Goal: Information Seeking & Learning: Learn about a topic

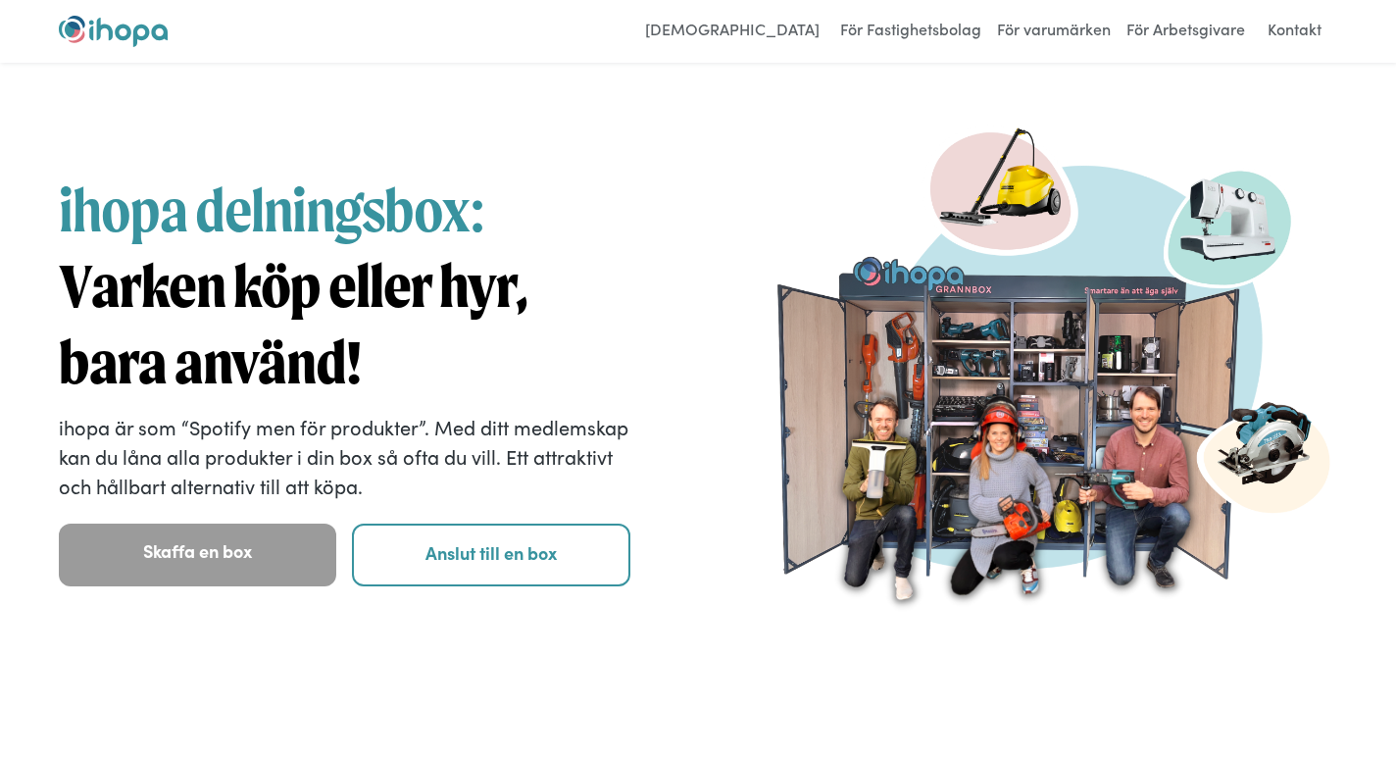
click at [951, 568] on img at bounding box center [1053, 380] width 572 height 572
click at [1014, 311] on img at bounding box center [1053, 379] width 572 height 572
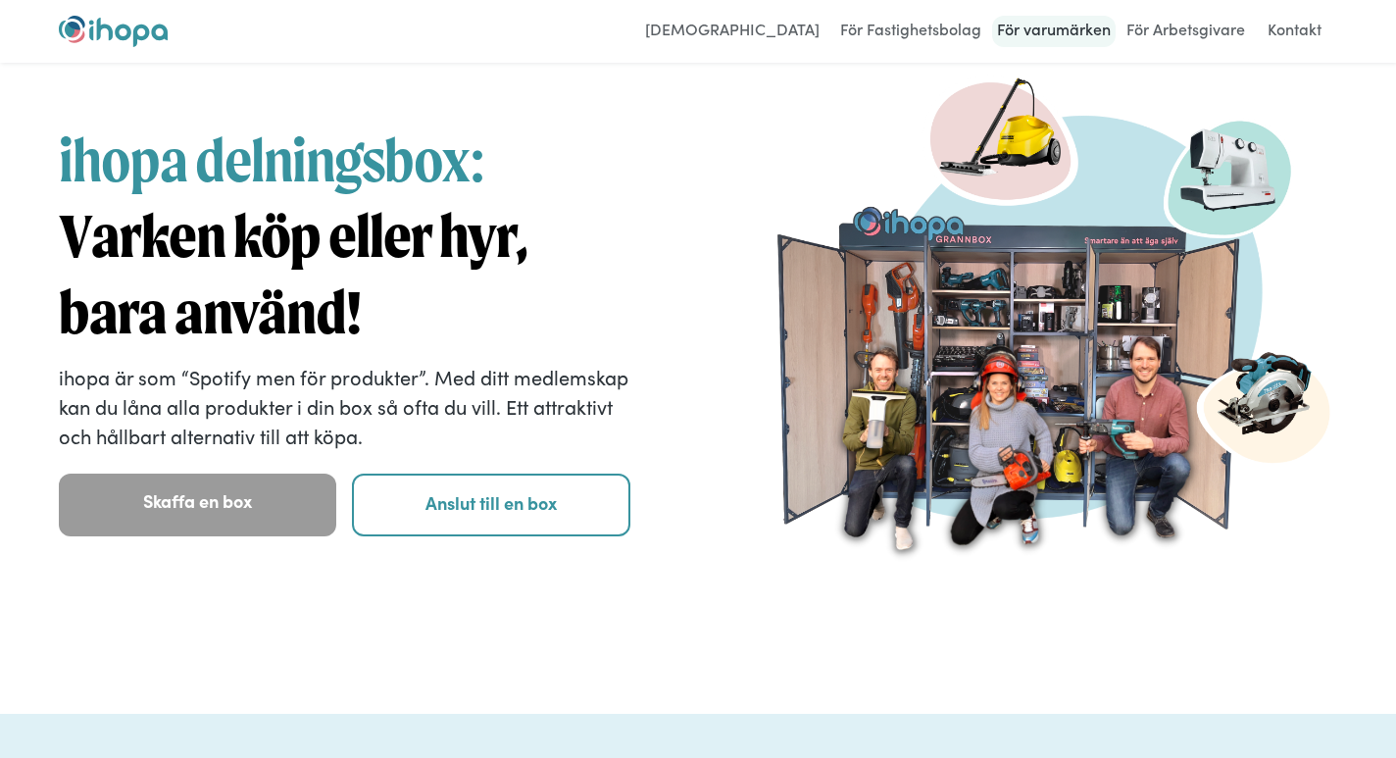
scroll to position [51, 0]
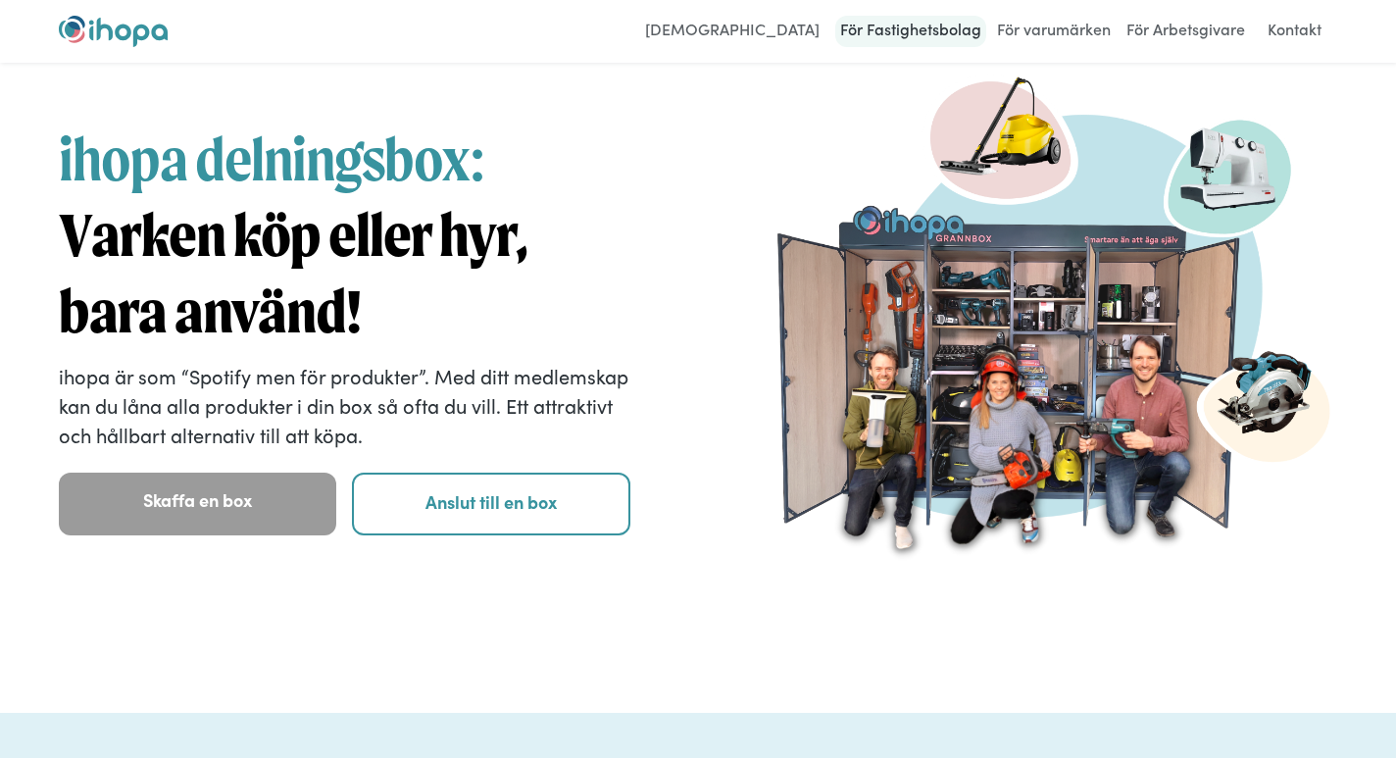
click at [961, 32] on link "För Fastighetsbolag" at bounding box center [910, 31] width 151 height 31
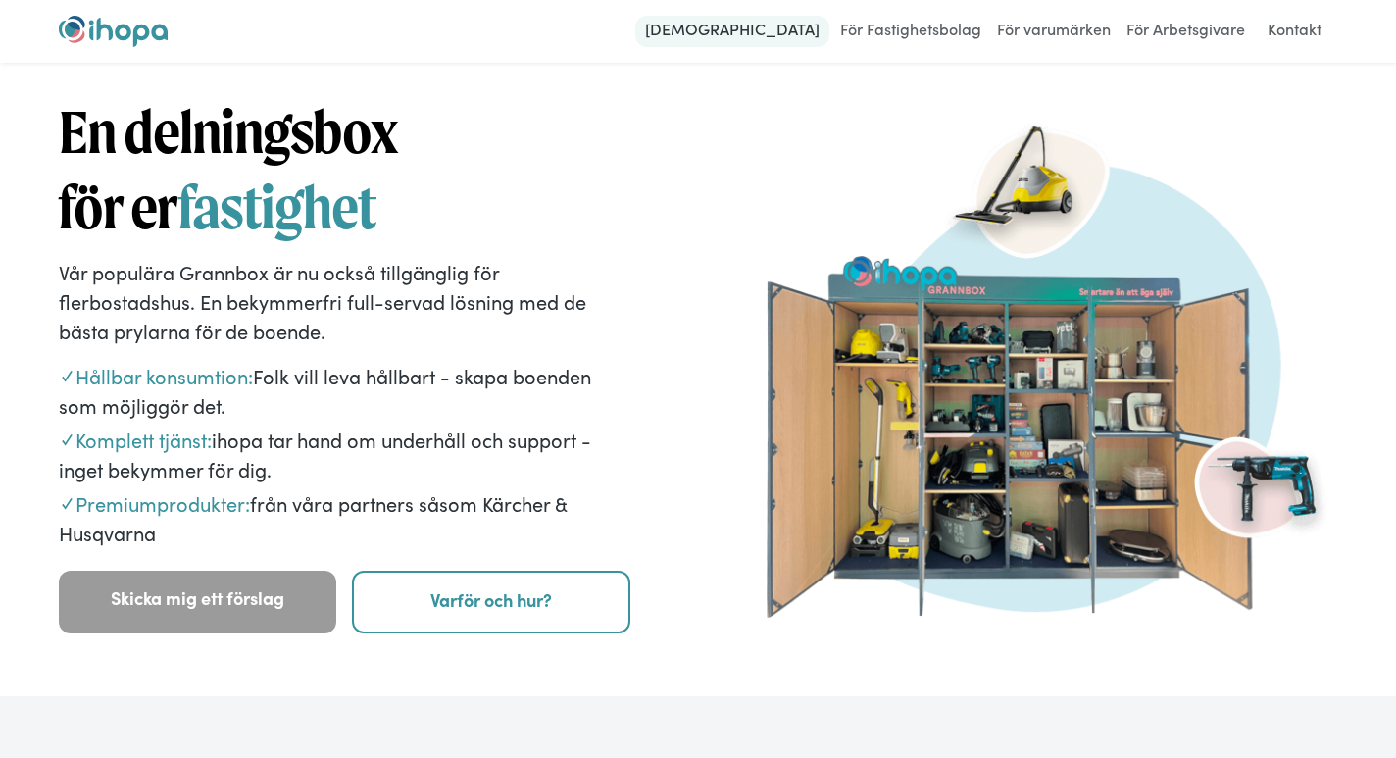
click at [777, 25] on link "[DEMOGRAPHIC_DATA]" at bounding box center [732, 31] width 194 height 31
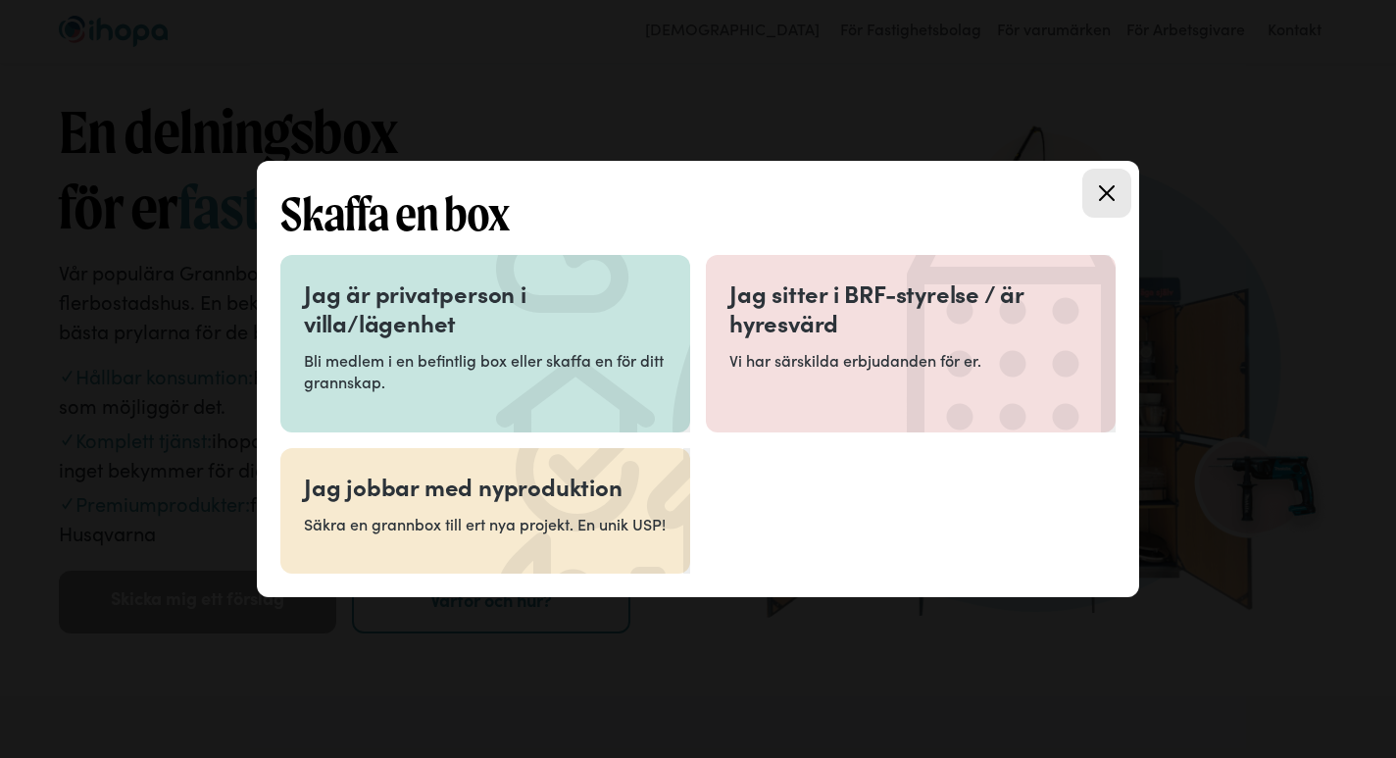
click at [636, 278] on h3 "Jag är privatperson i villa/lägenhet" at bounding box center [485, 307] width 363 height 59
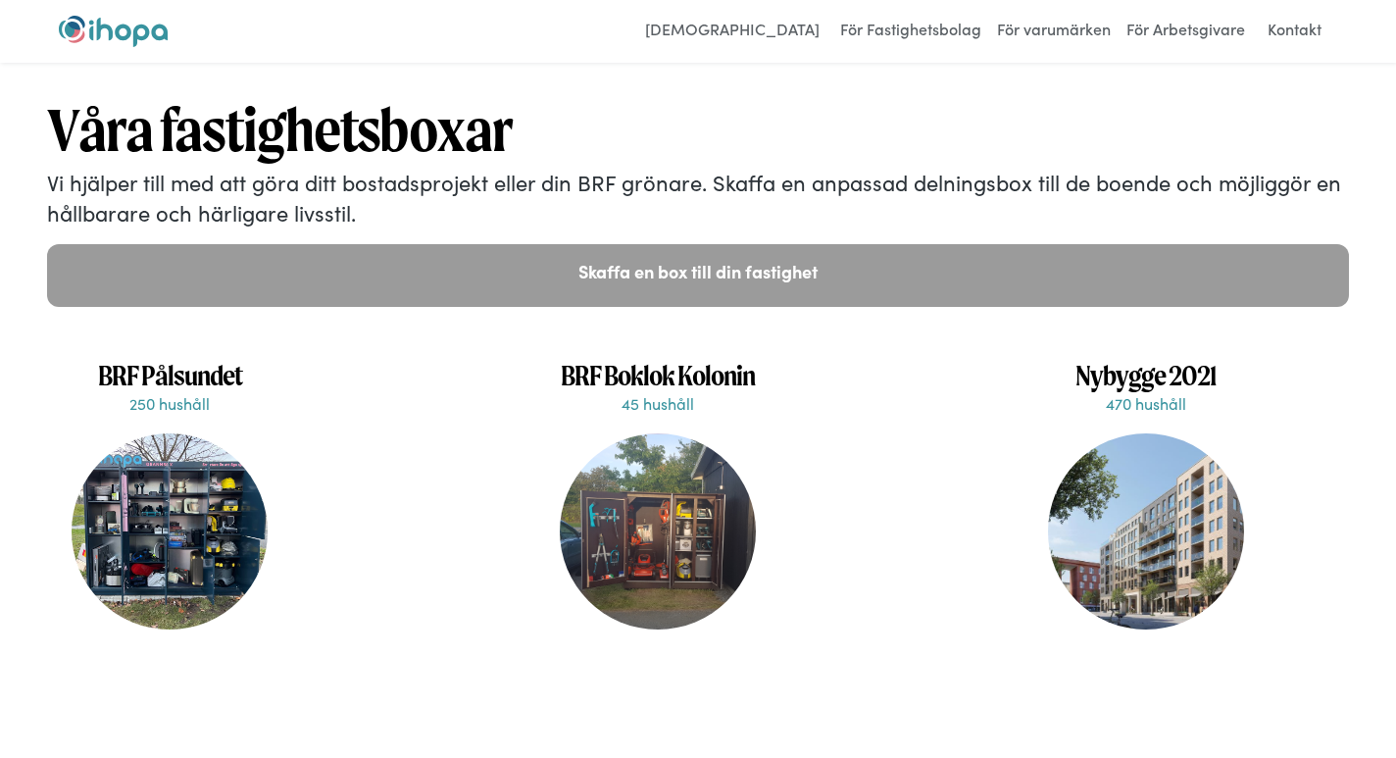
scroll to position [4356, 0]
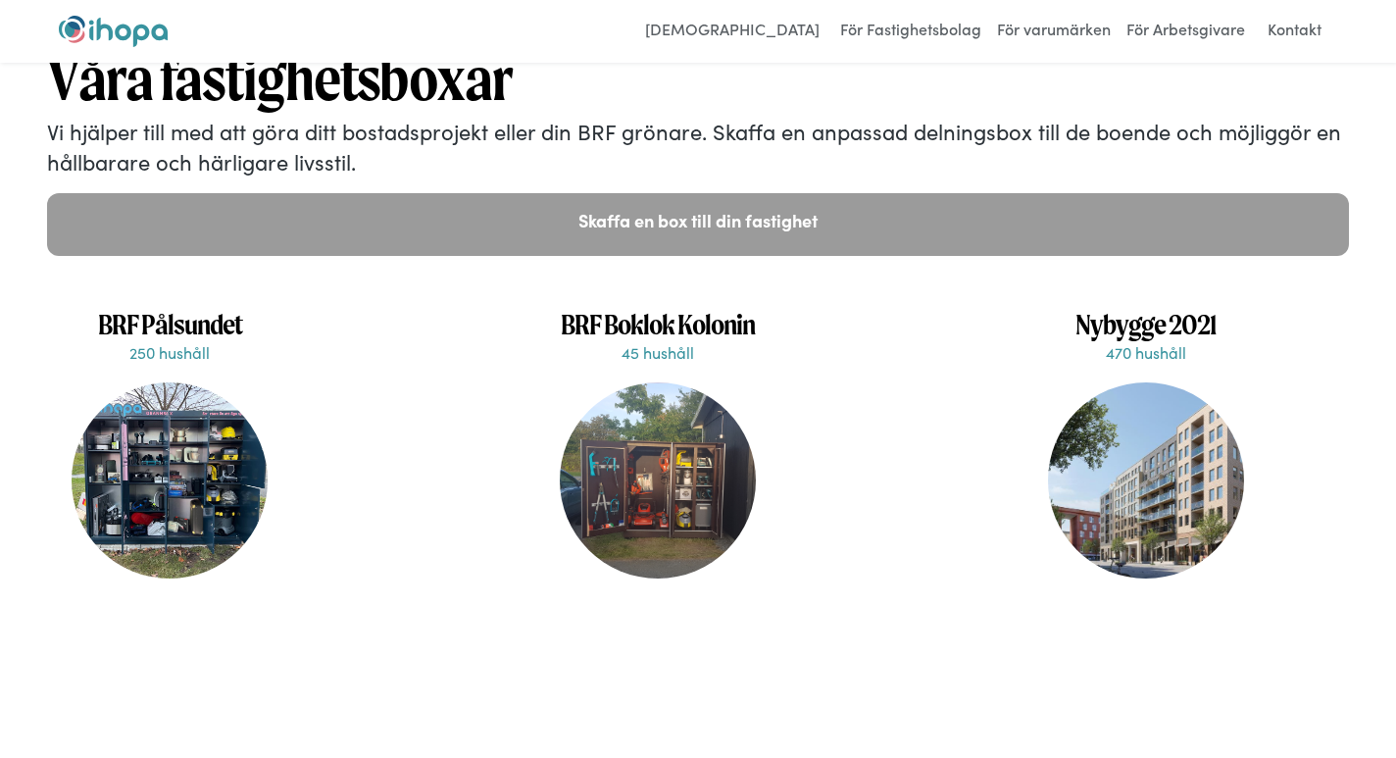
click at [163, 319] on h1 "BRF Pålsundet" at bounding box center [169, 324] width 225 height 34
click at [163, 341] on p "250 hushåll" at bounding box center [169, 352] width 225 height 22
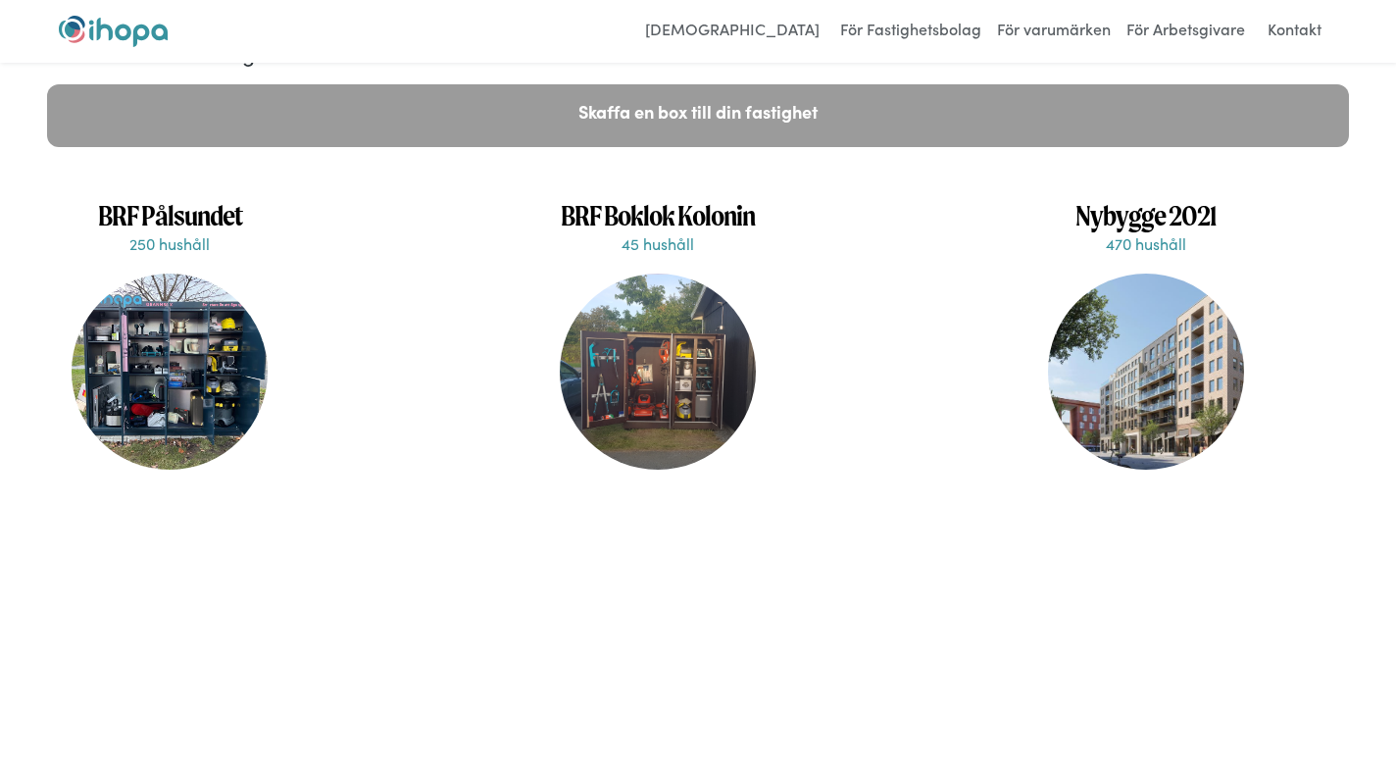
scroll to position [4466, 0]
click at [1174, 313] on div at bounding box center [1146, 371] width 196 height 196
click at [1165, 231] on p "470 hushåll" at bounding box center [1145, 242] width 225 height 22
drag, startPoint x: 1143, startPoint y: 199, endPoint x: 1145, endPoint y: 228, distance: 29.5
click at [1144, 214] on div "Nybygge 2021 470 hushåll" at bounding box center [1145, 357] width 225 height 343
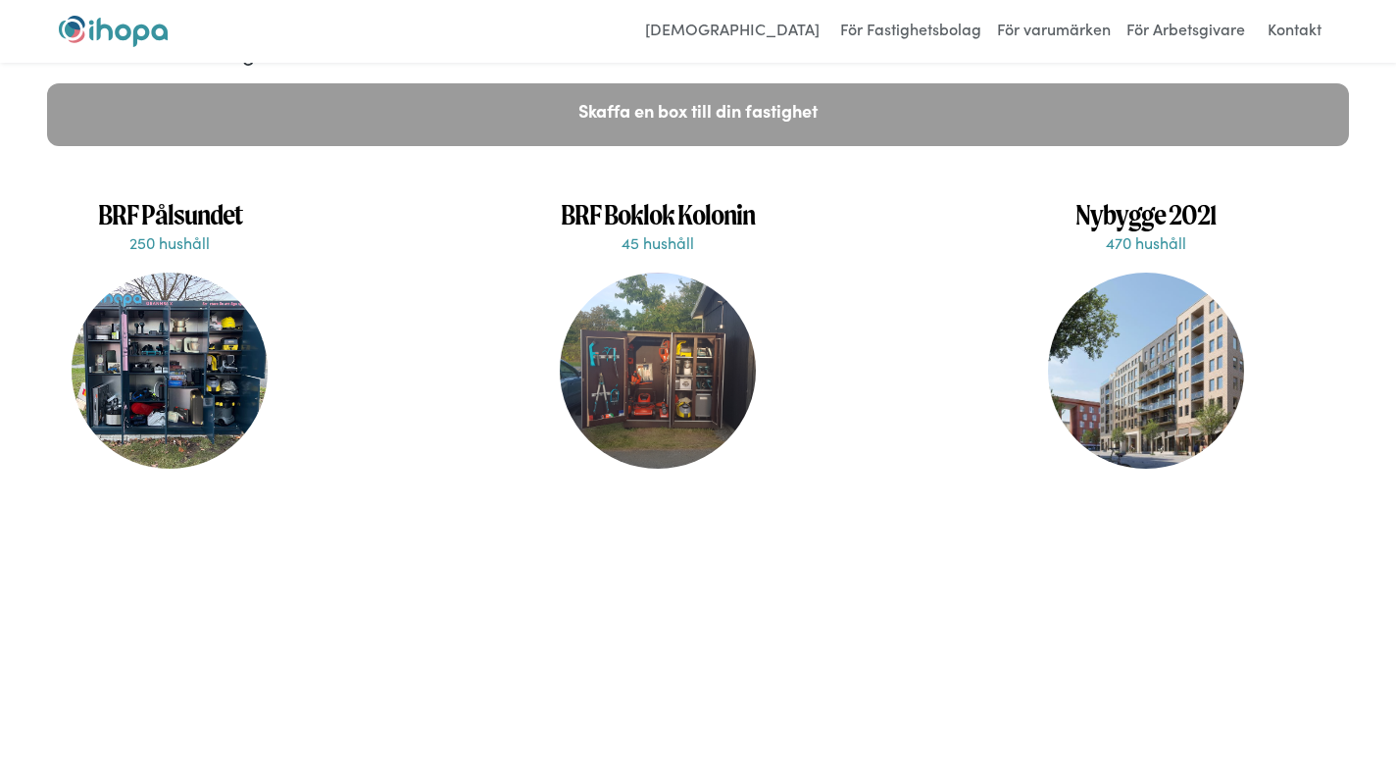
click at [1130, 431] on div at bounding box center [1146, 371] width 196 height 196
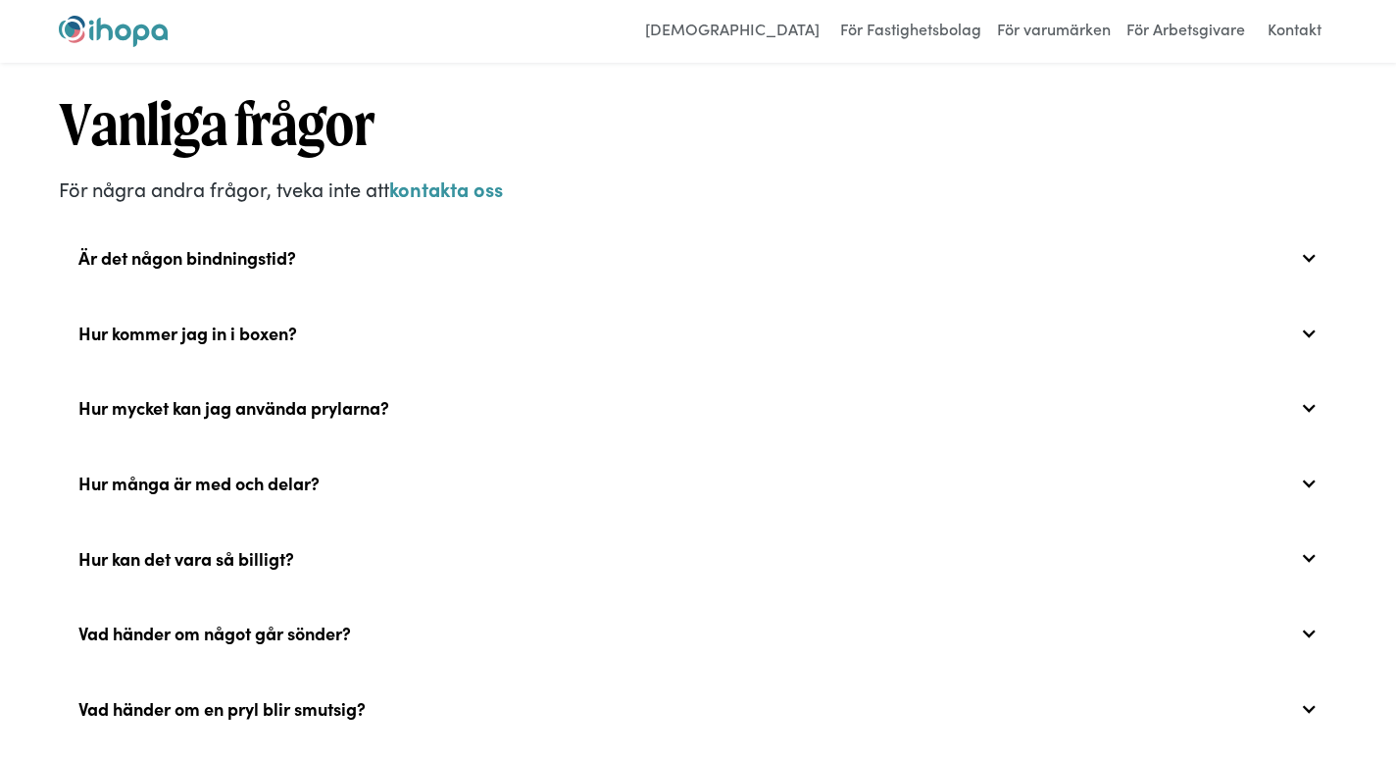
scroll to position [6714, 0]
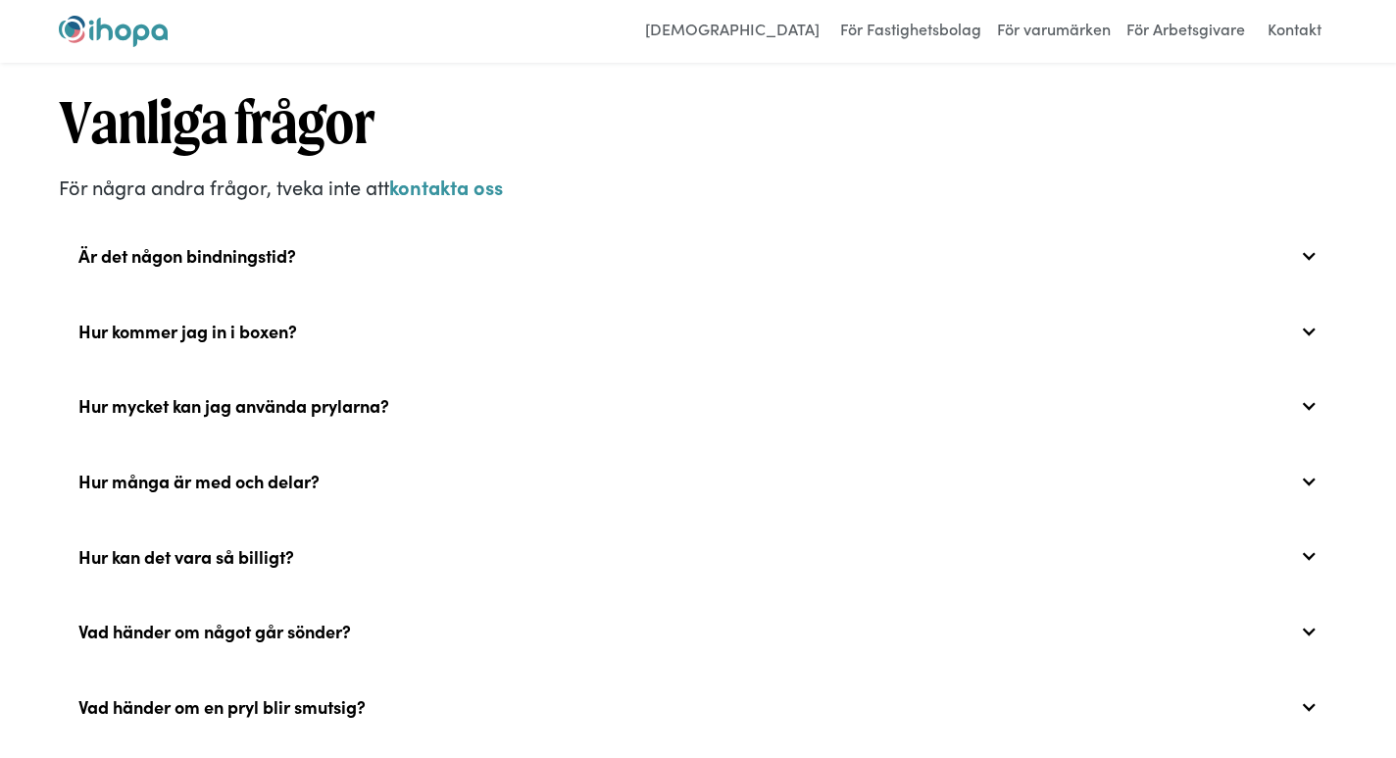
click at [260, 474] on div "Hur många är med och delar?" at bounding box center [698, 481] width 1278 height 63
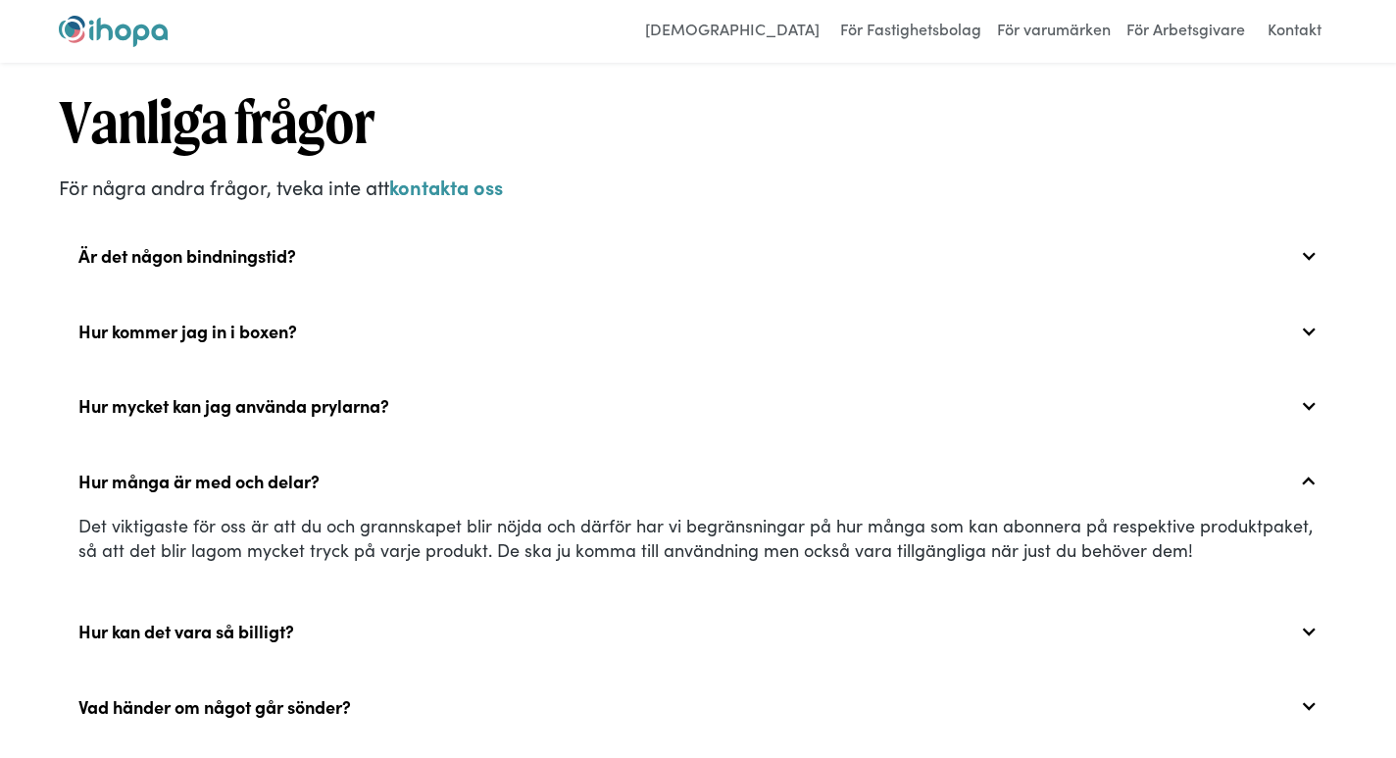
click at [227, 623] on div "Hur kan det vara så billigt?" at bounding box center [698, 631] width 1278 height 63
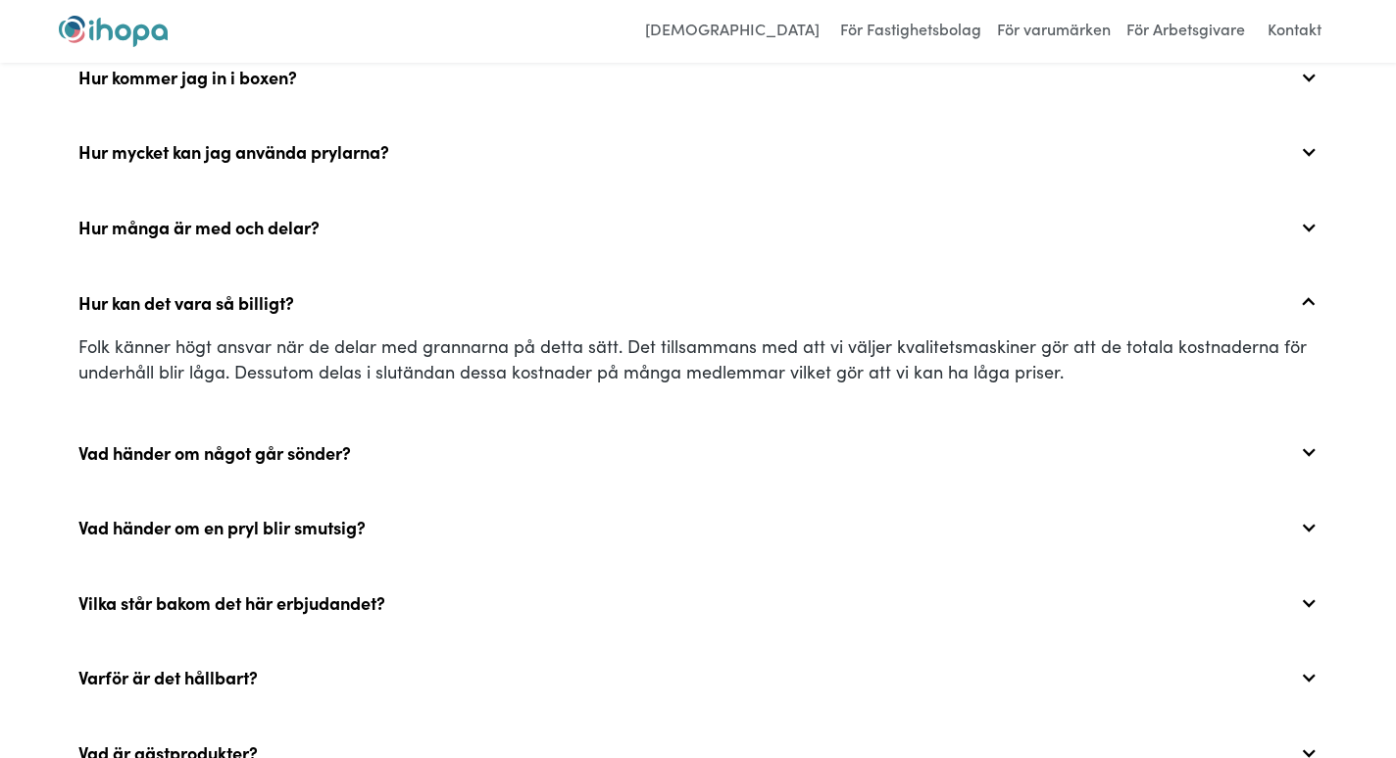
scroll to position [6970, 0]
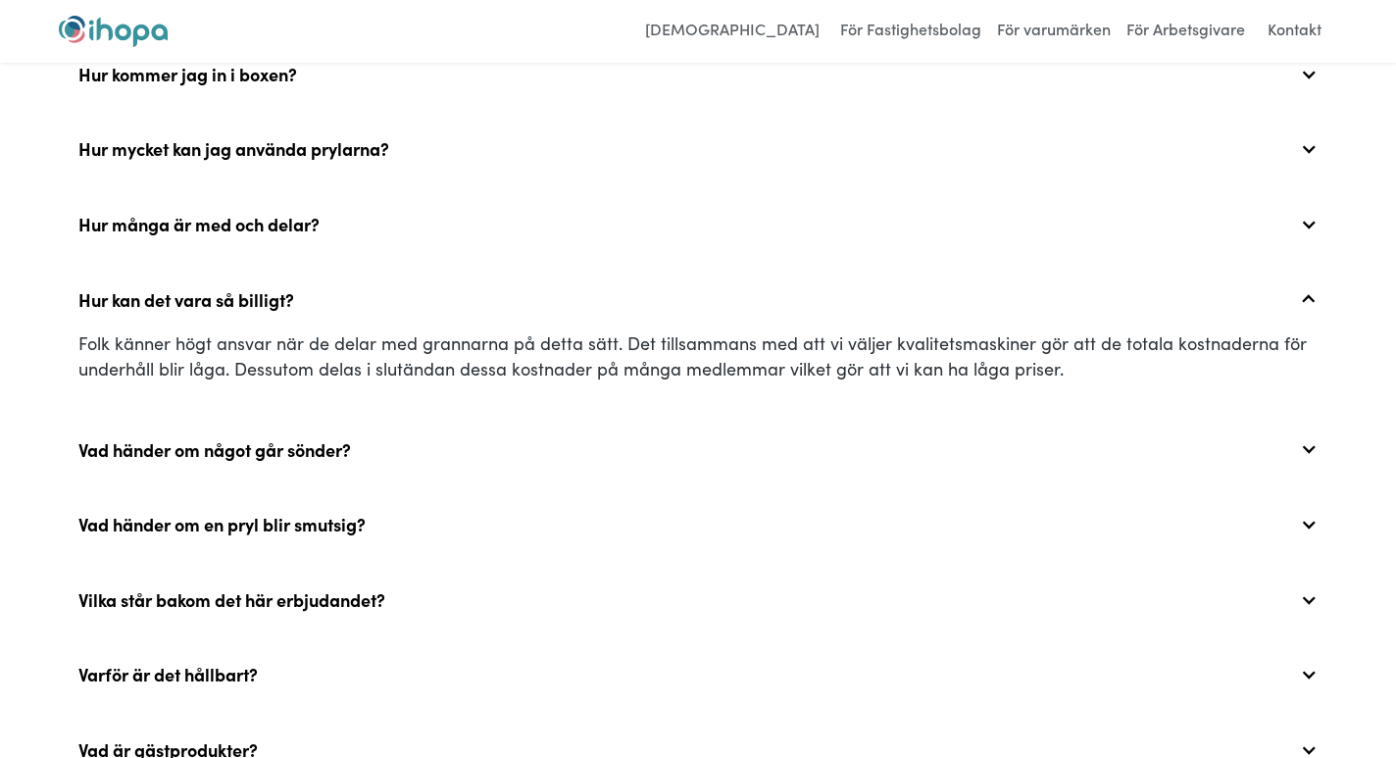
click at [321, 439] on div "Vad händer om något går sönder?" at bounding box center [214, 450] width 273 height 22
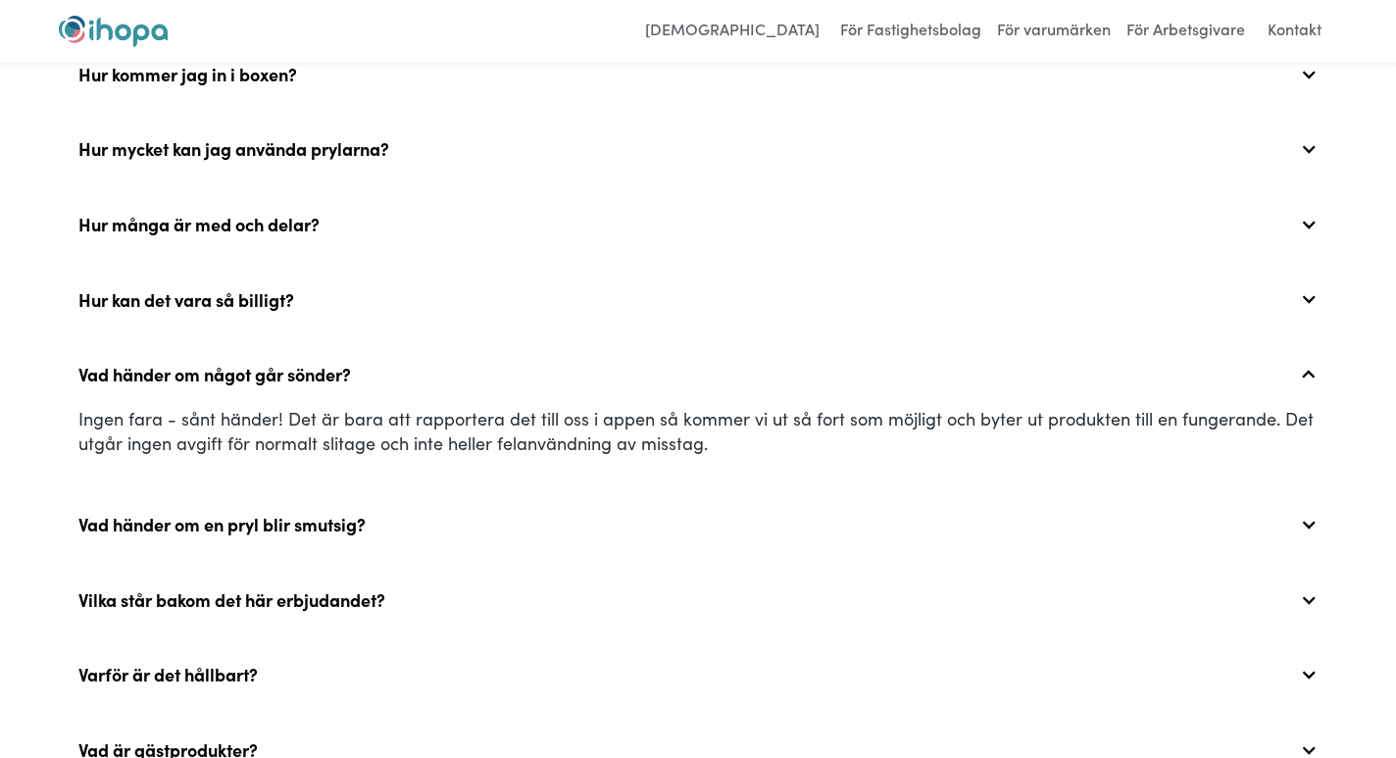
click at [290, 514] on div "Vad händer om en pryl blir smutsig?" at bounding box center [221, 525] width 287 height 22
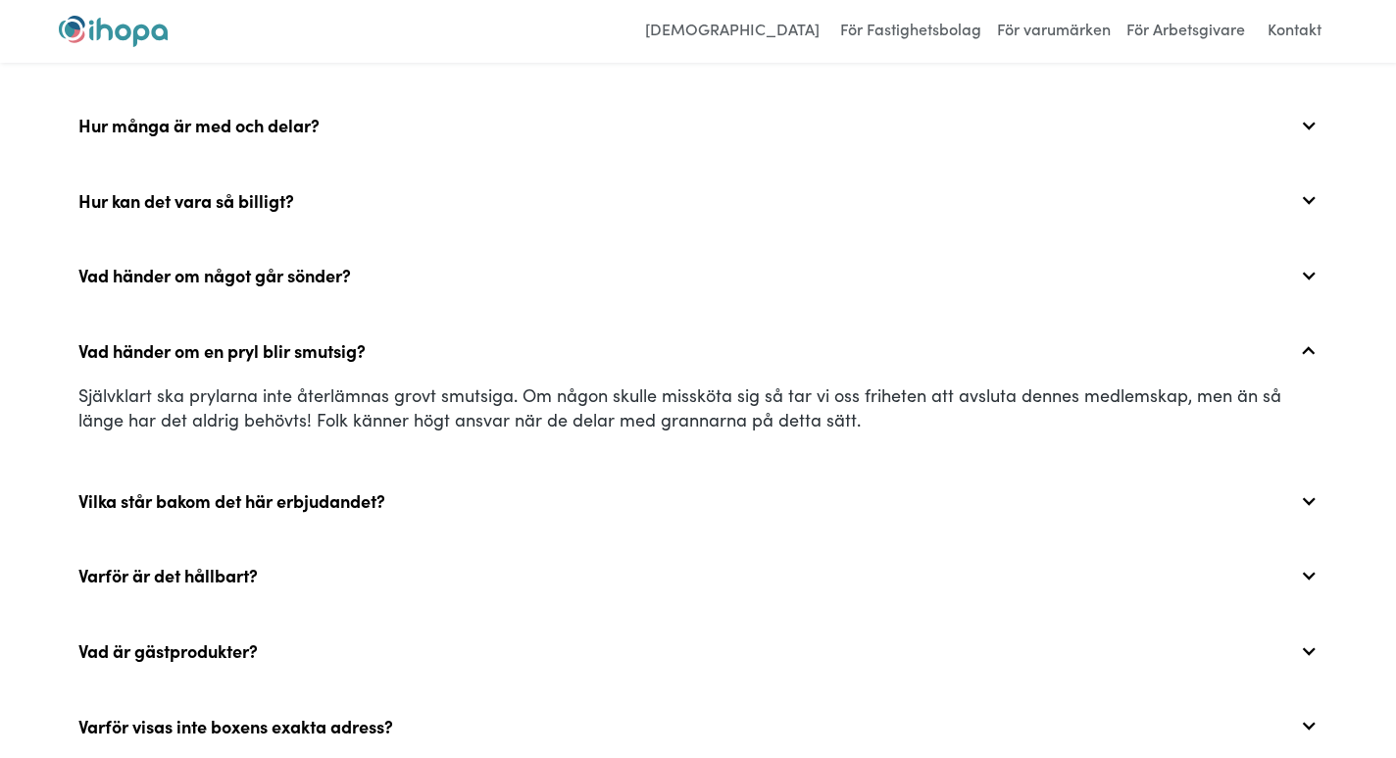
scroll to position [7070, 0]
click at [245, 564] on div "Varför är det hållbart?" at bounding box center [167, 575] width 179 height 22
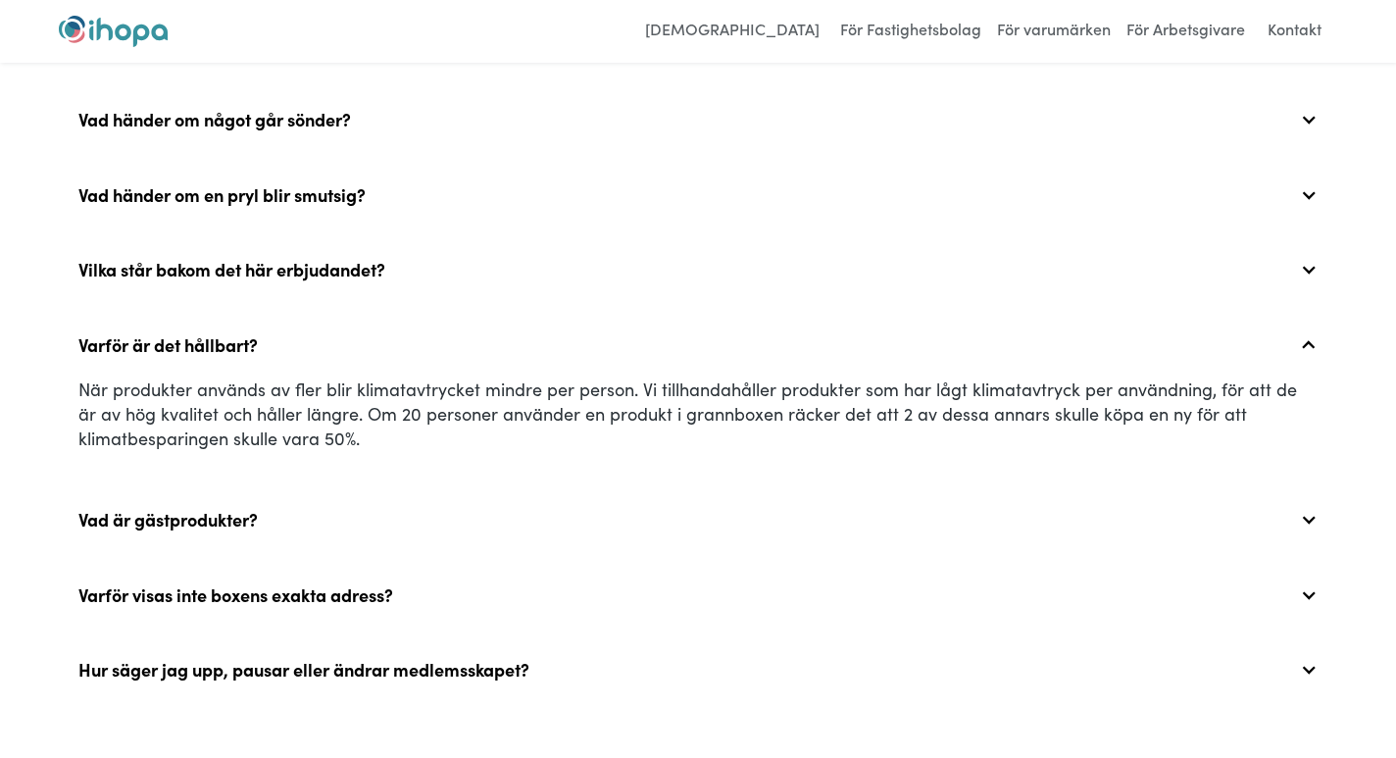
scroll to position [7238, 0]
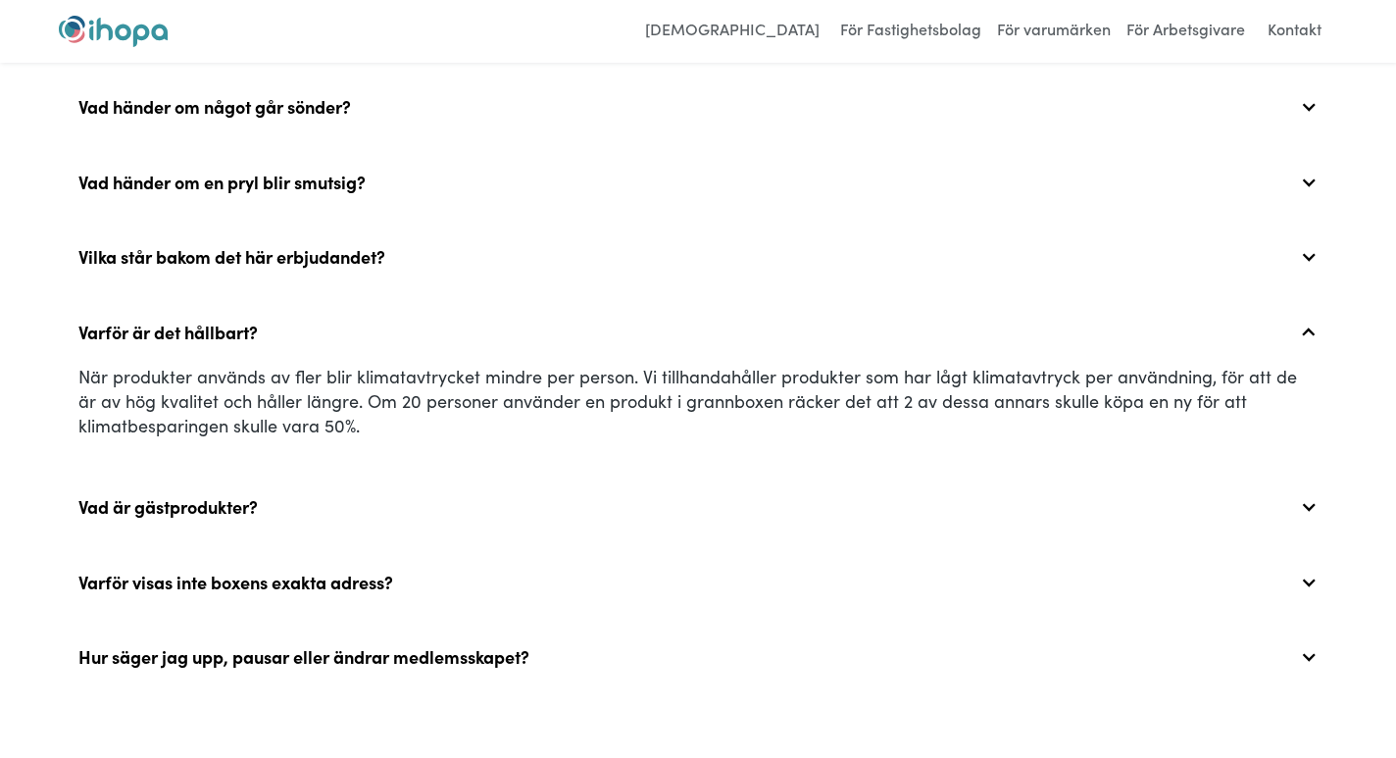
click at [245, 572] on div "Varför visas inte boxens exakta adress?" at bounding box center [235, 583] width 315 height 22
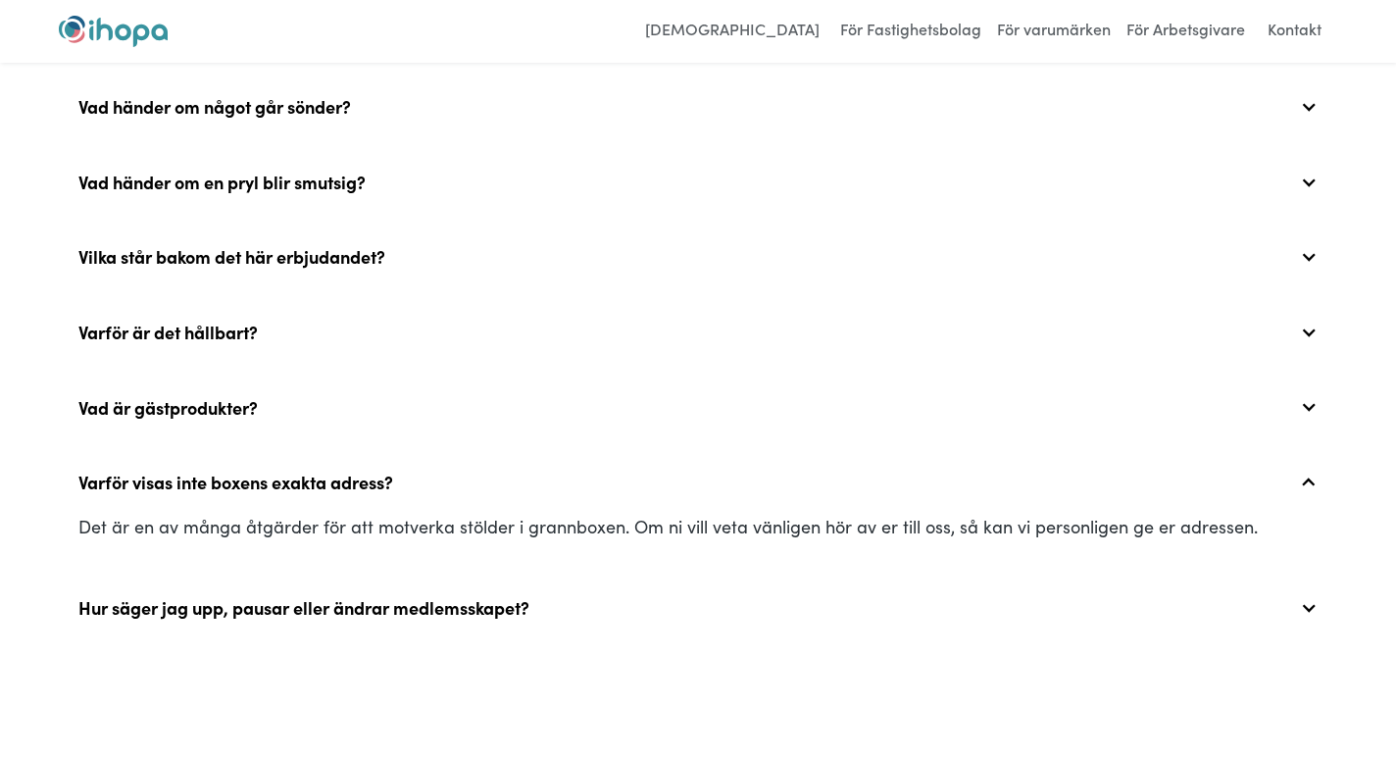
click at [246, 597] on div "Hur säger jag upp, pausar eller ändrar medlemsskapet?" at bounding box center [303, 608] width 451 height 22
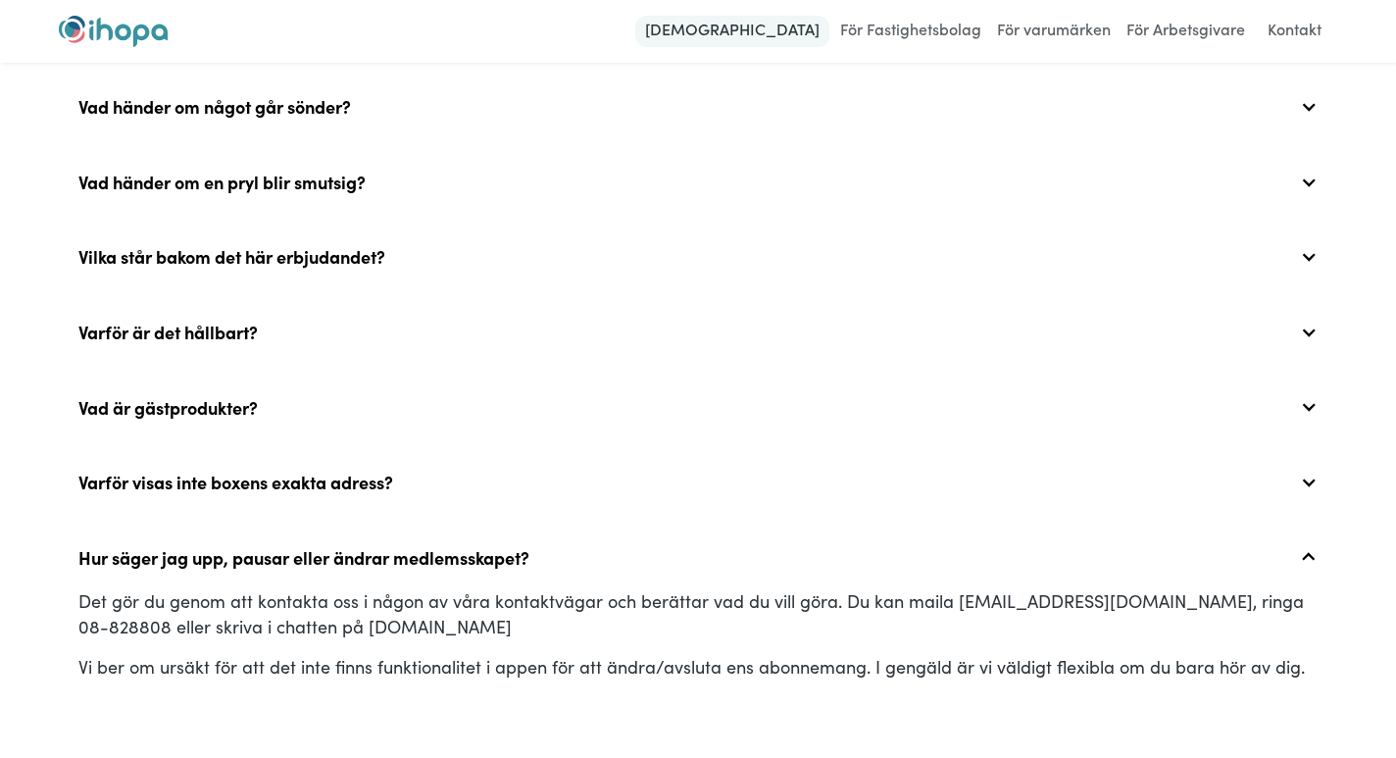
click at [779, 42] on link "[DEMOGRAPHIC_DATA]" at bounding box center [732, 31] width 194 height 31
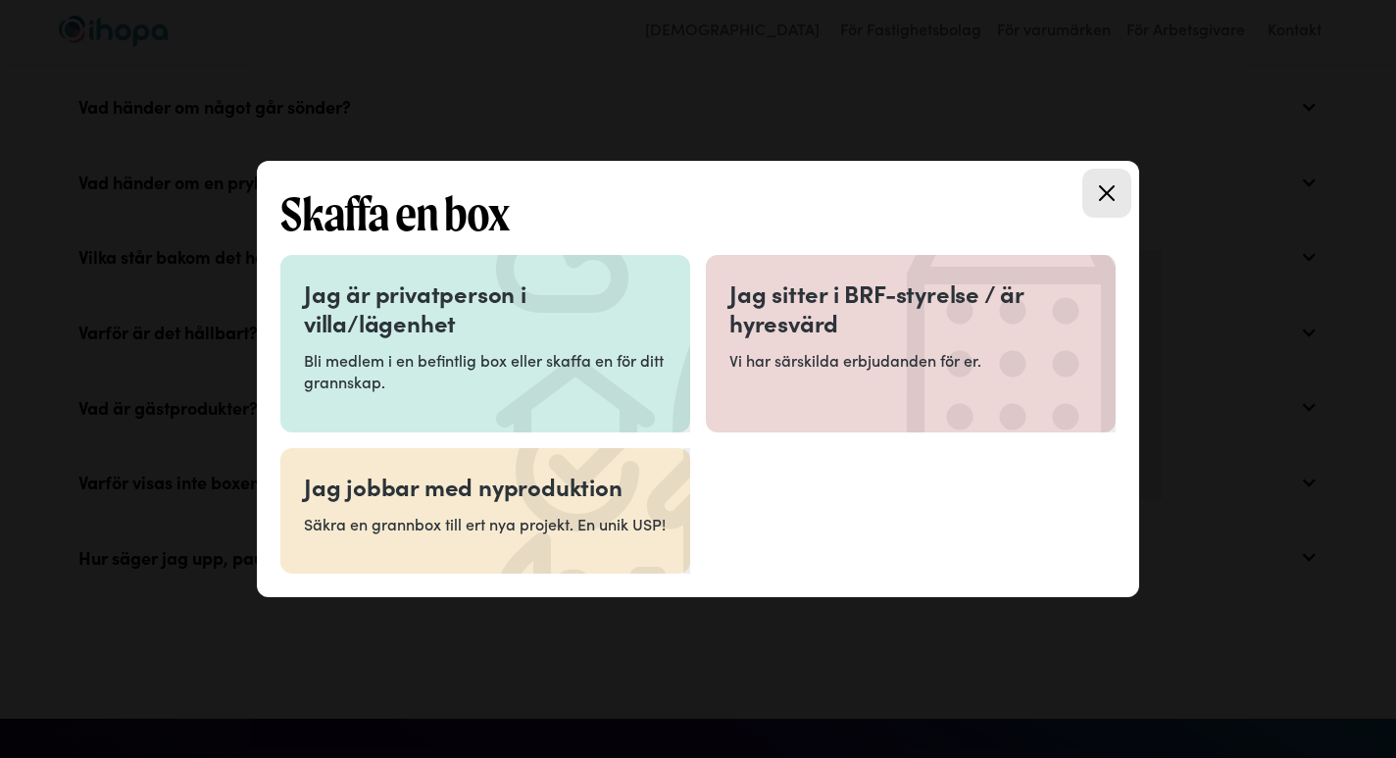
click at [783, 349] on p "Vi har särskilda erbjudanden för er." at bounding box center [910, 360] width 363 height 22
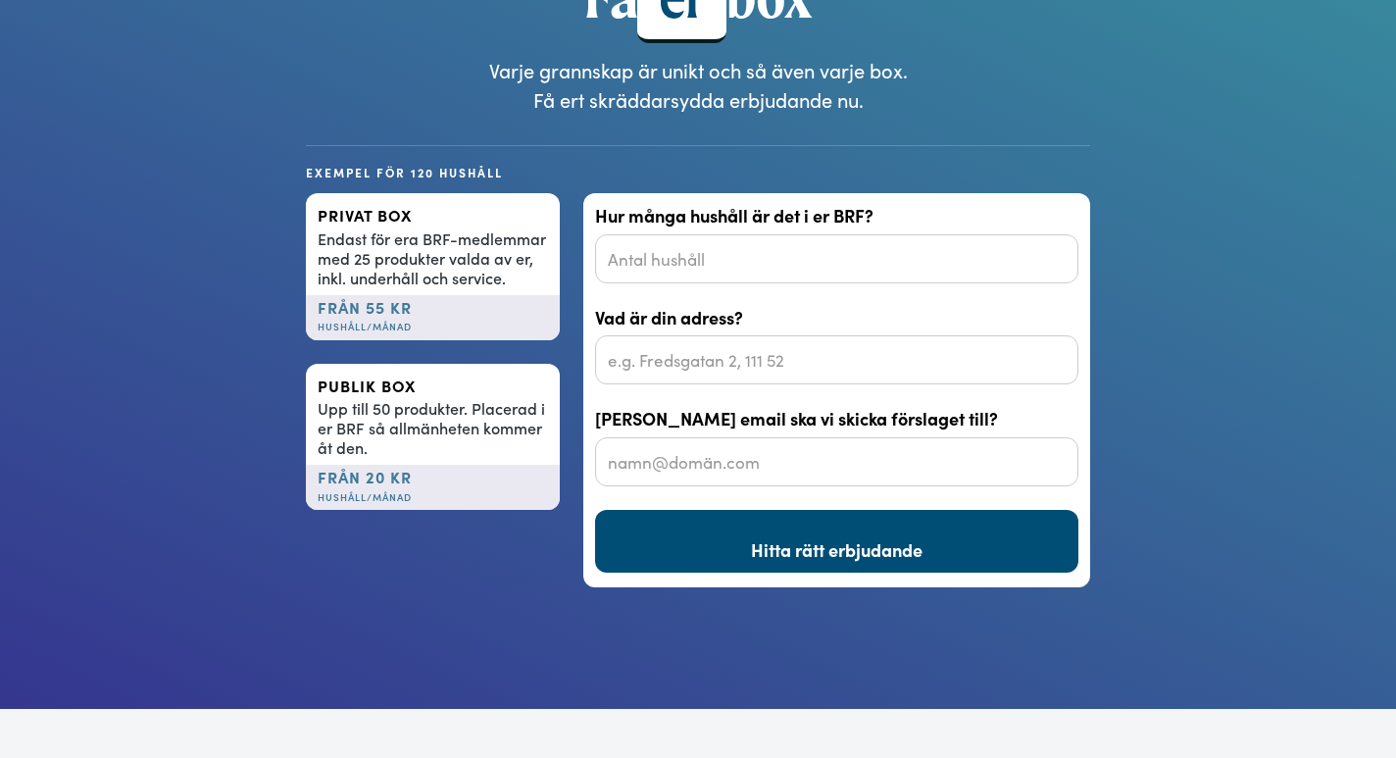
scroll to position [1665, 0]
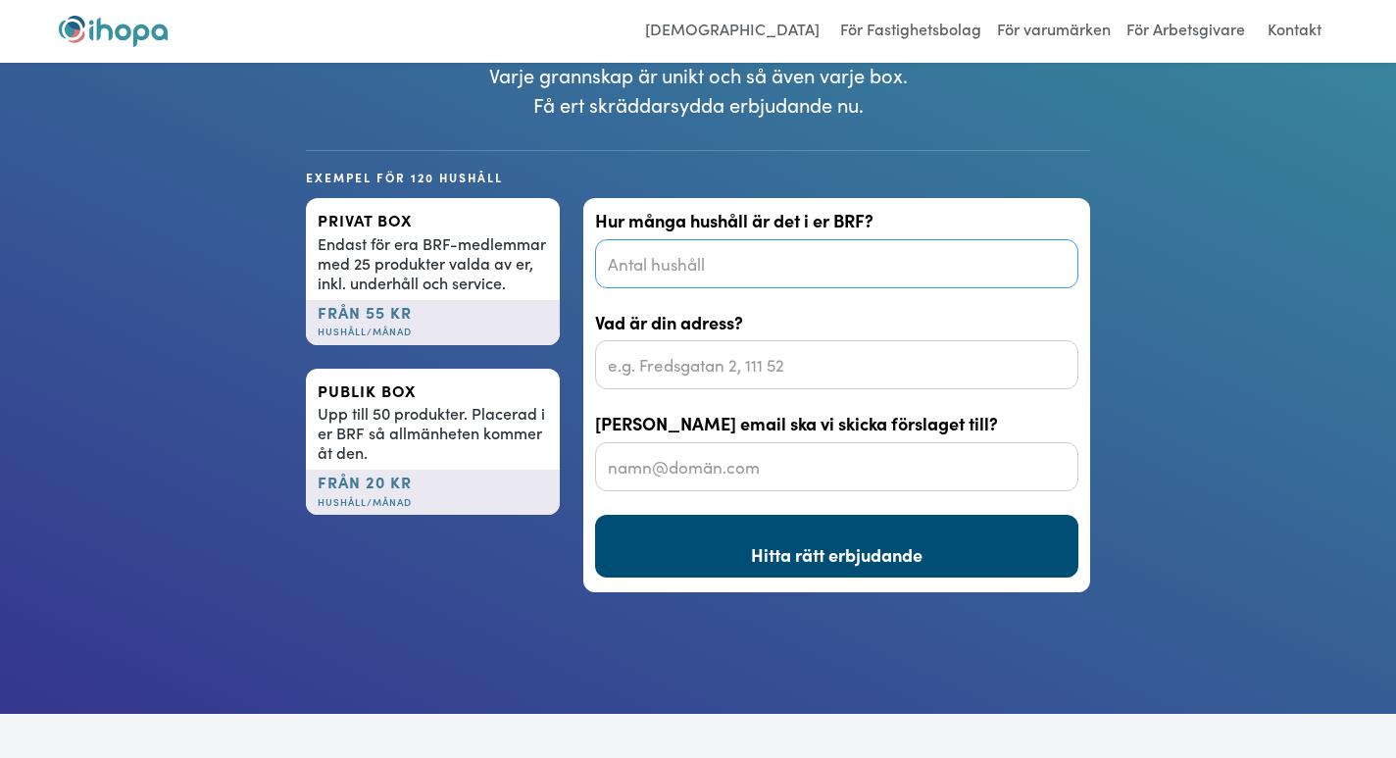
click at [736, 251] on input "Hur många hushåll är det i er BRF?" at bounding box center [836, 263] width 483 height 49
click at [344, 487] on div "från 20 kr ‍ Hushåll/månad" at bounding box center [433, 492] width 254 height 45
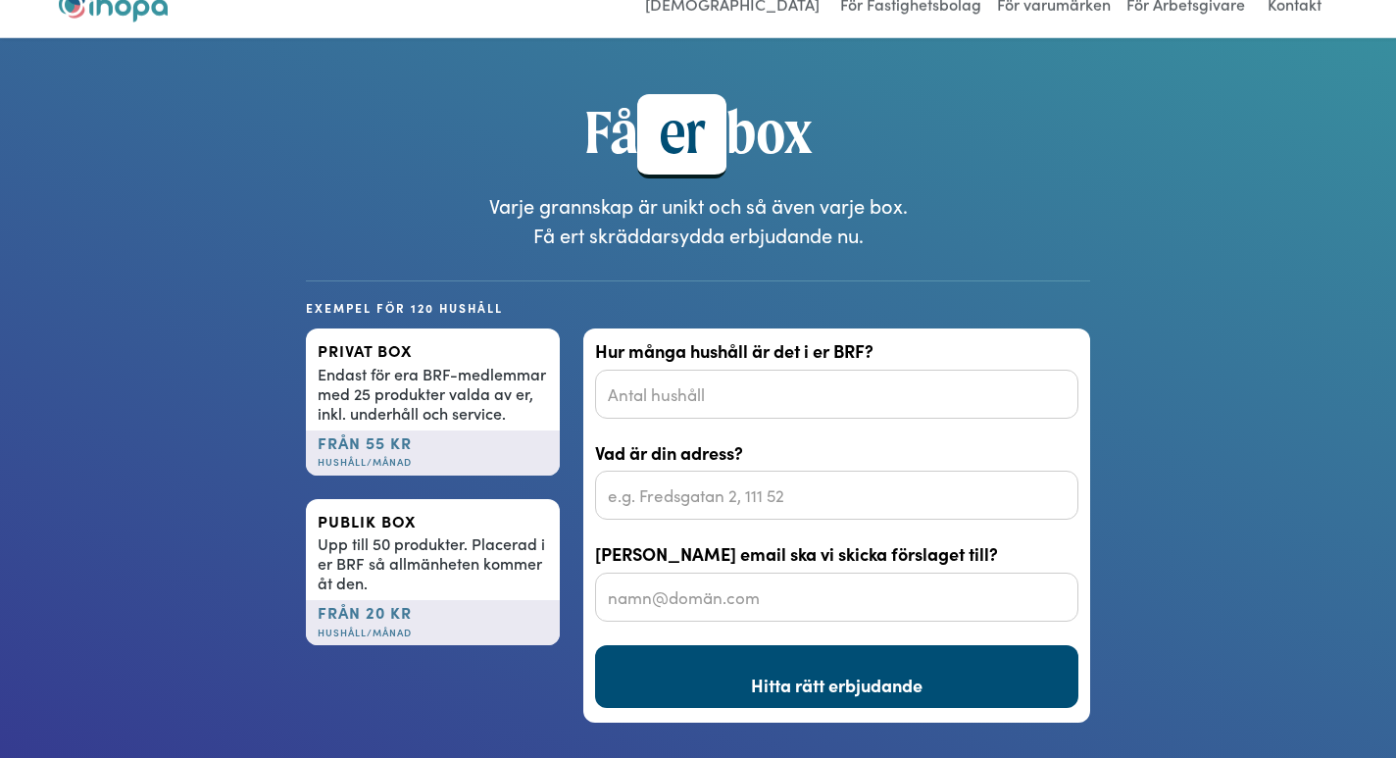
scroll to position [1535, 0]
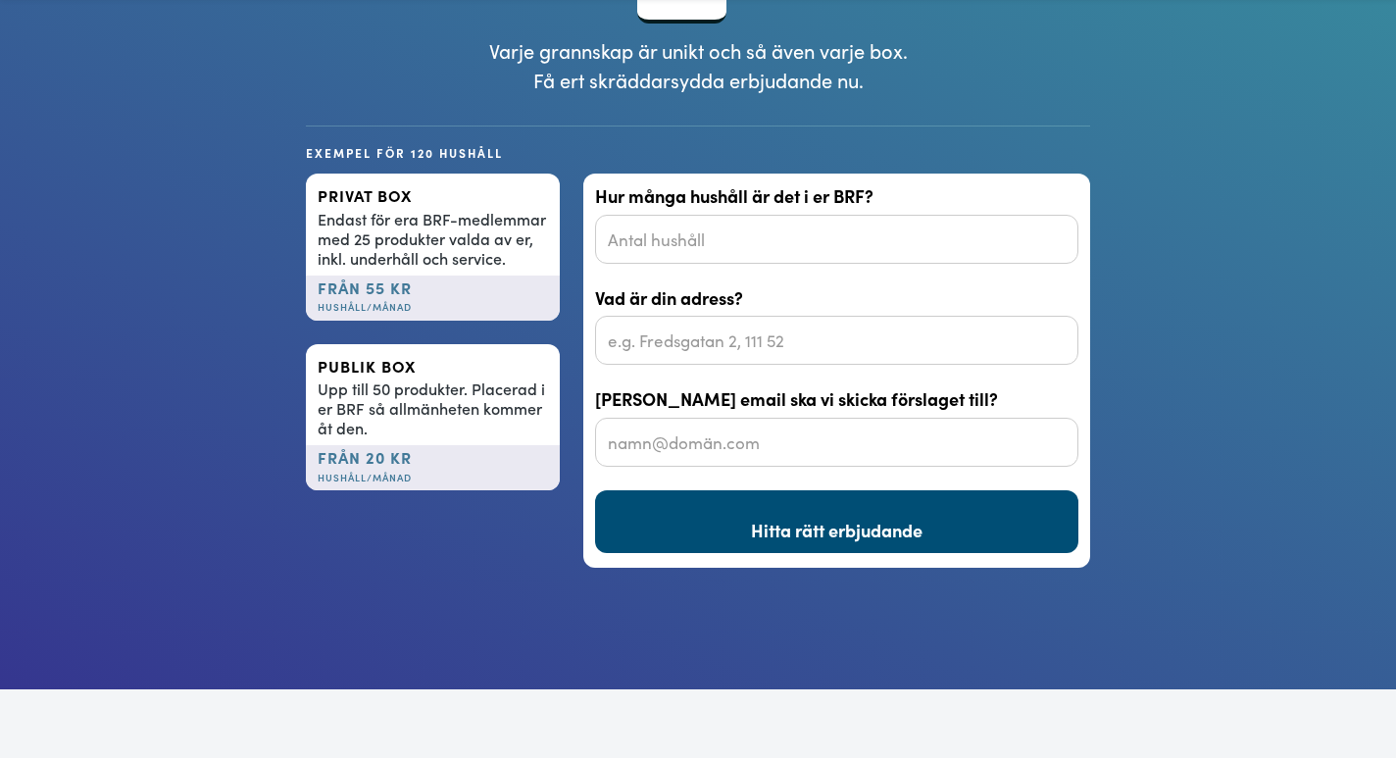
click at [429, 423] on div "Upp till 50 produkter. Placerad i er BRF så allmänheten kommer åt den." at bounding box center [433, 407] width 230 height 59
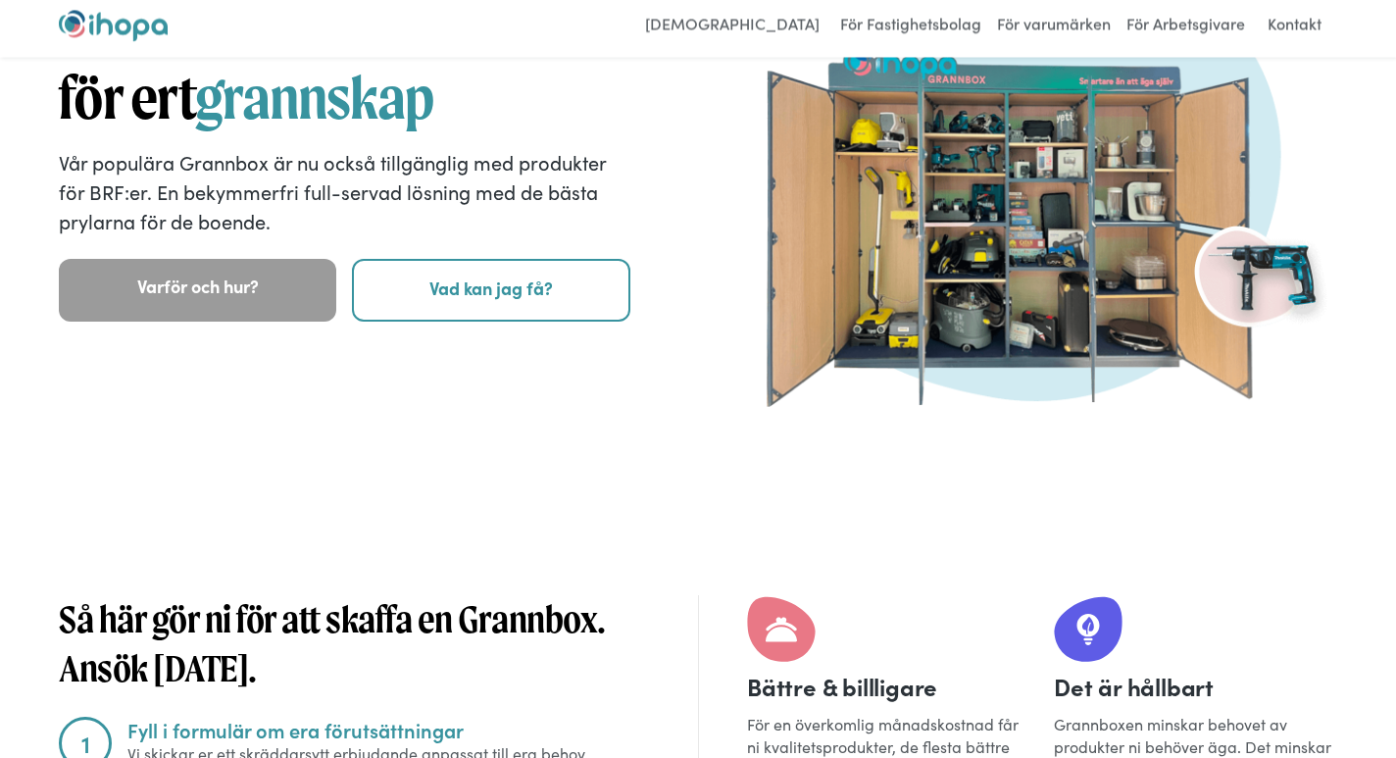
scroll to position [0, 0]
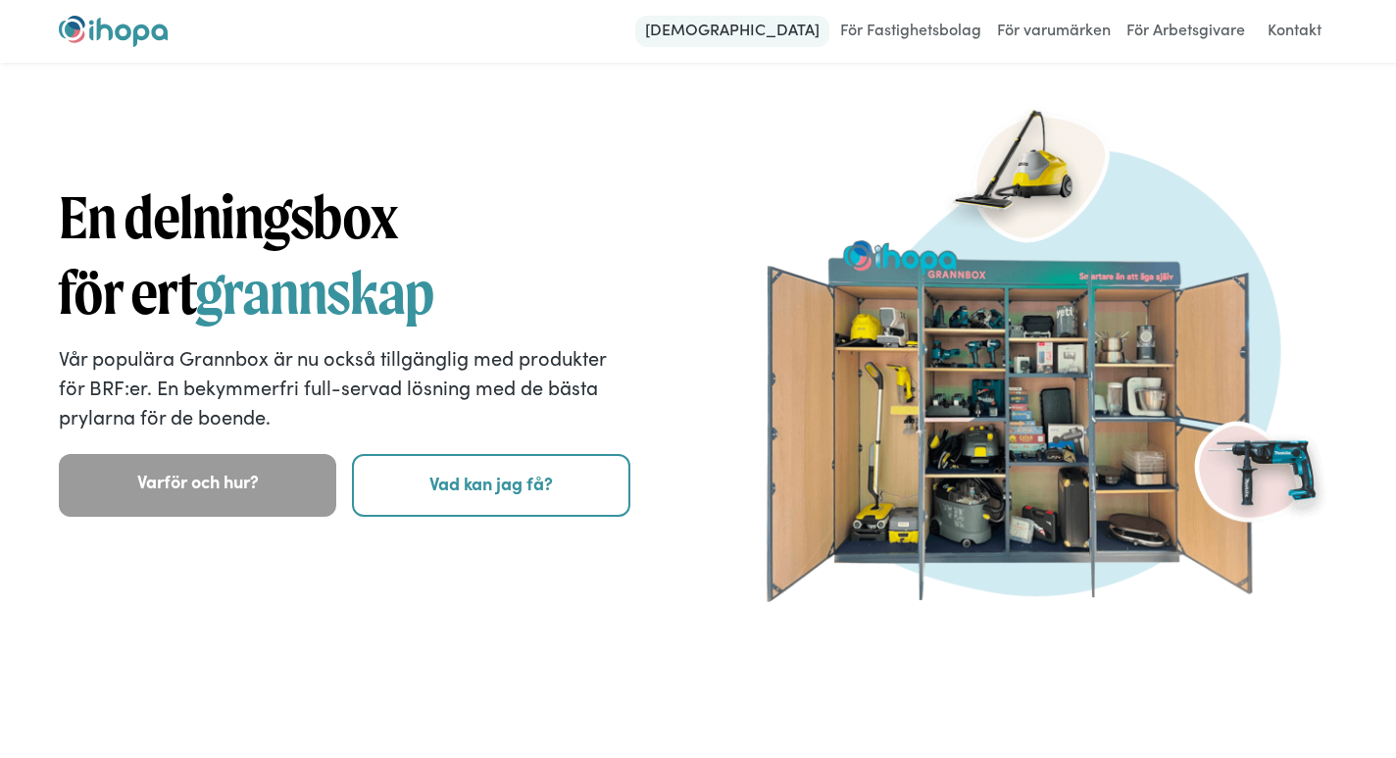
click at [734, 24] on link "[DEMOGRAPHIC_DATA]" at bounding box center [732, 31] width 194 height 31
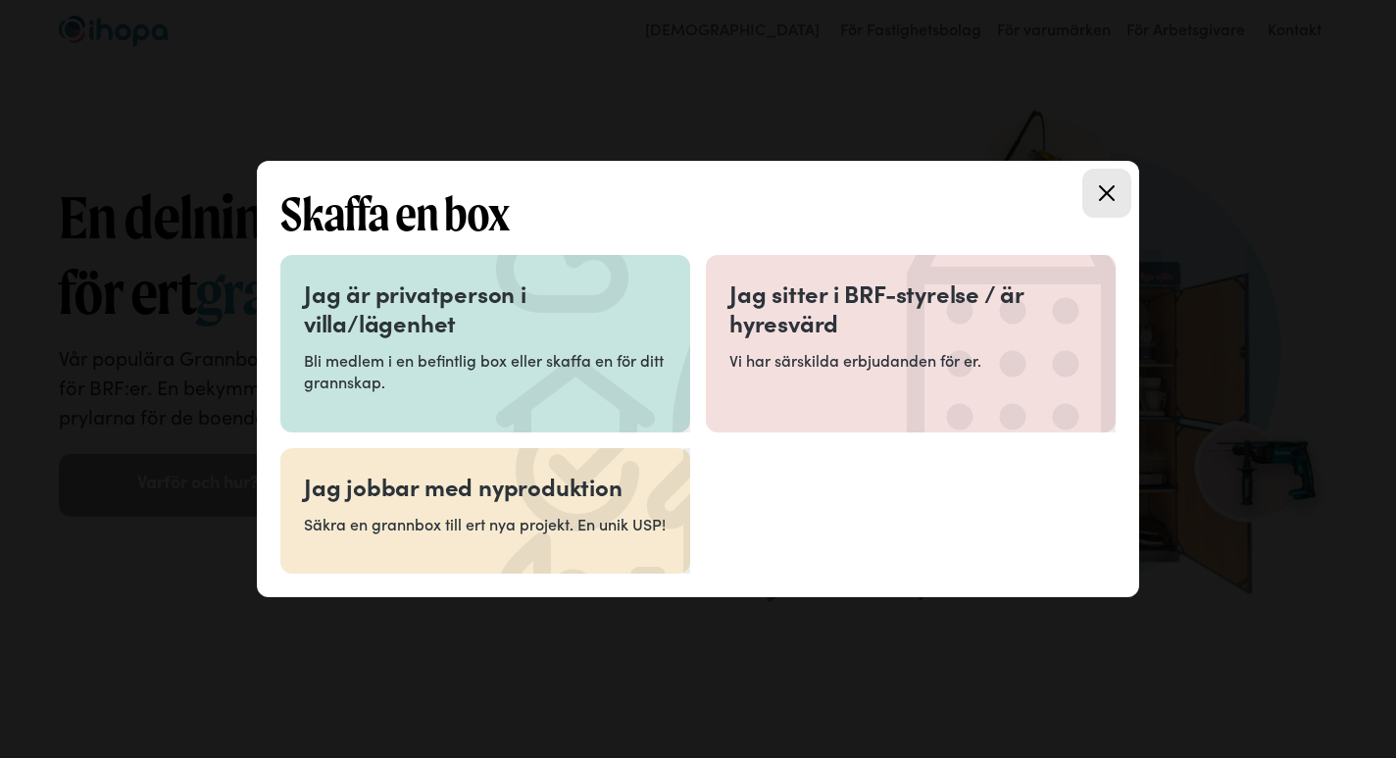
click at [539, 325] on h3 "Jag är privatperson i villa/lägenhet" at bounding box center [485, 307] width 363 height 59
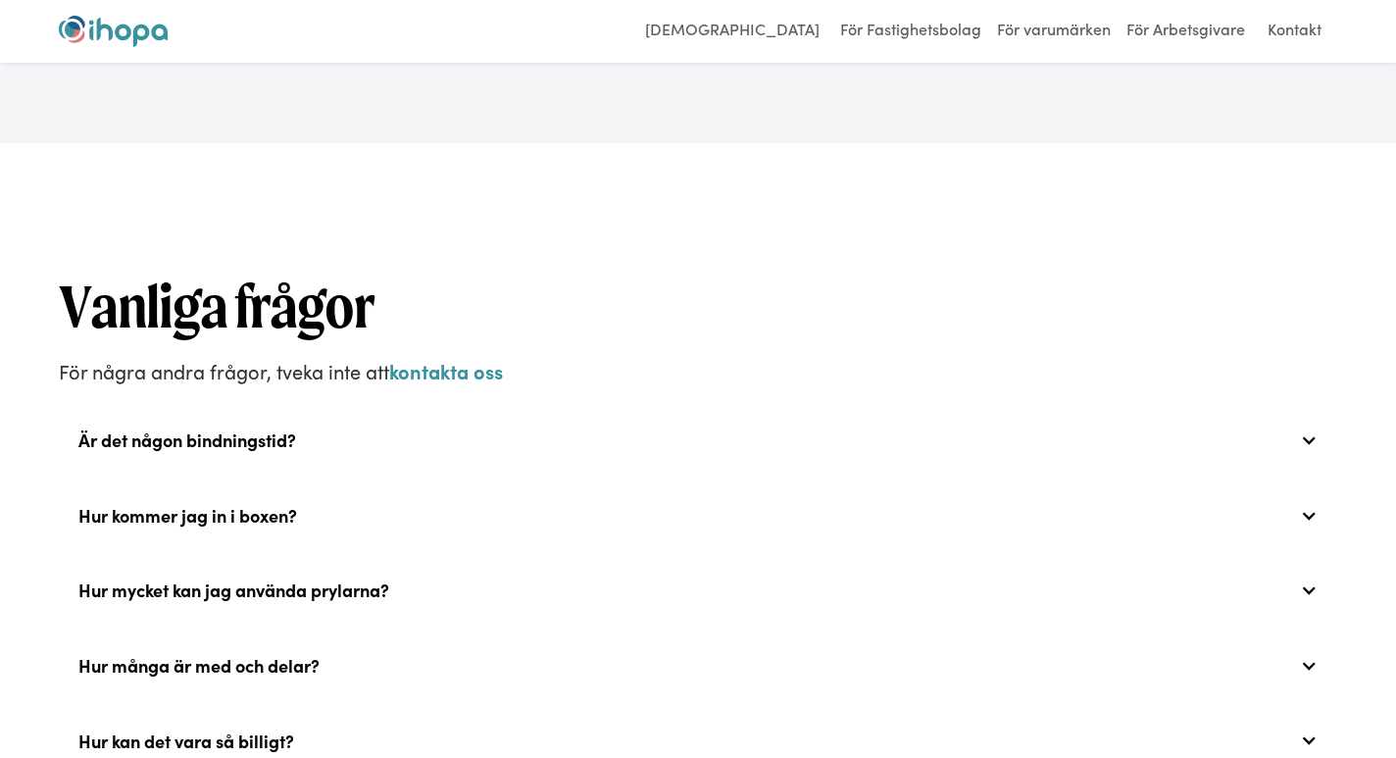
scroll to position [6534, 0]
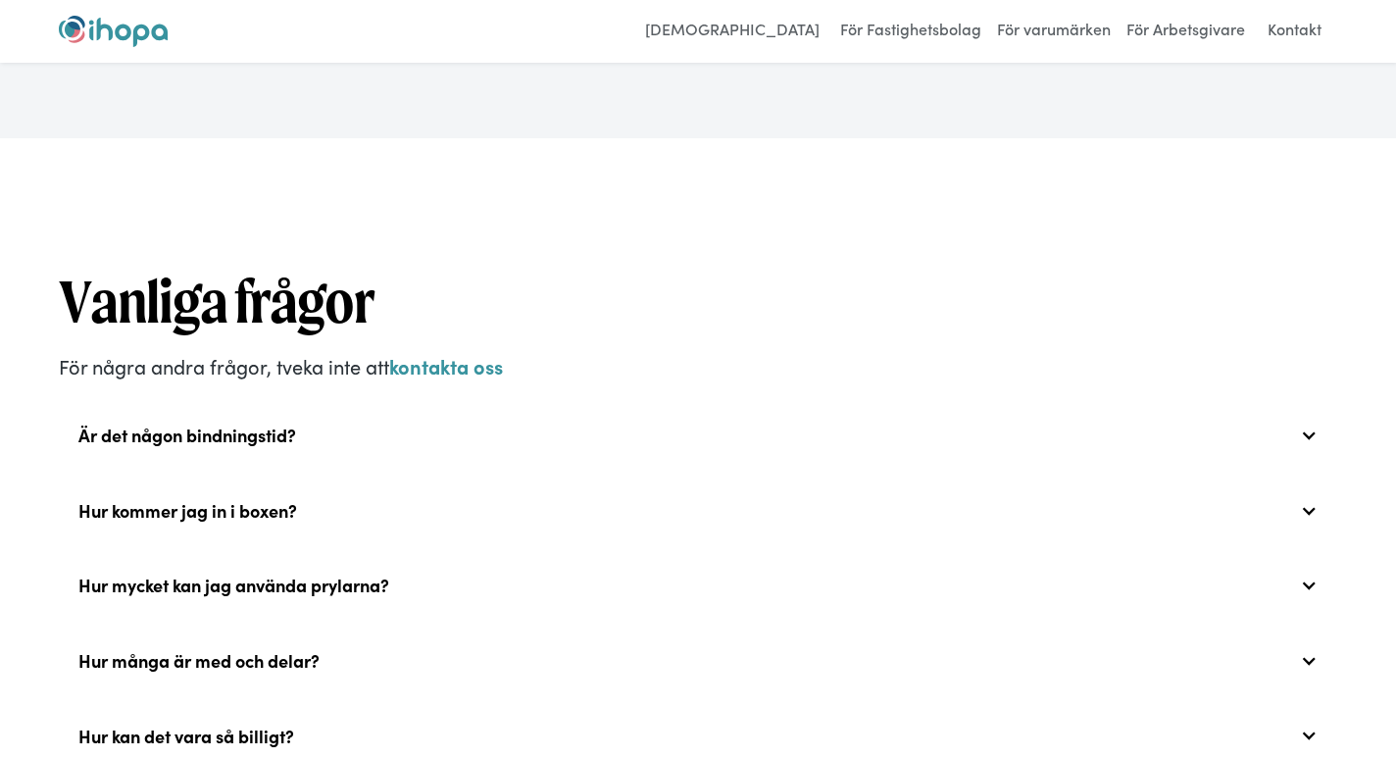
click at [287, 424] on div "Är det någon bindningstid?" at bounding box center [187, 435] width 218 height 22
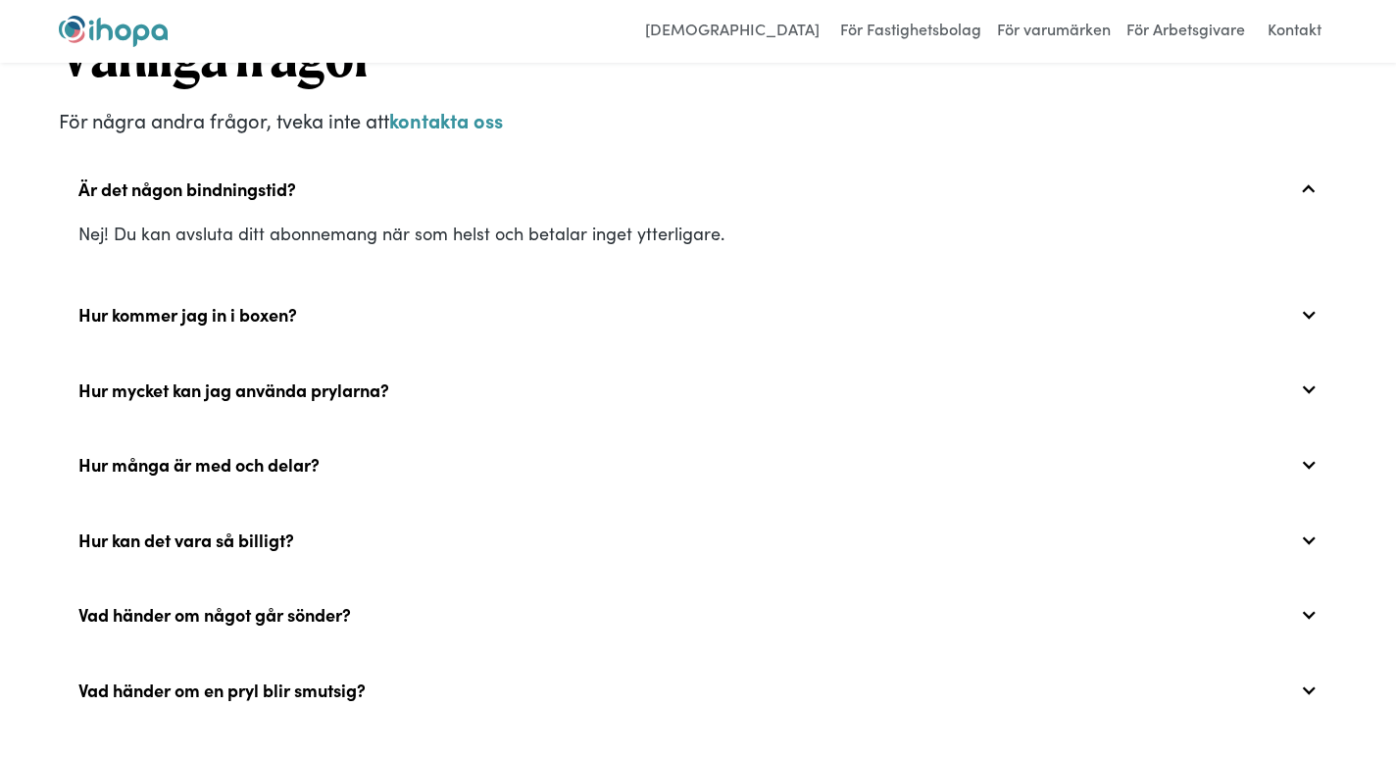
scroll to position [6781, 0]
click at [284, 303] on div "Hur kommer jag in i boxen?" at bounding box center [187, 314] width 219 height 22
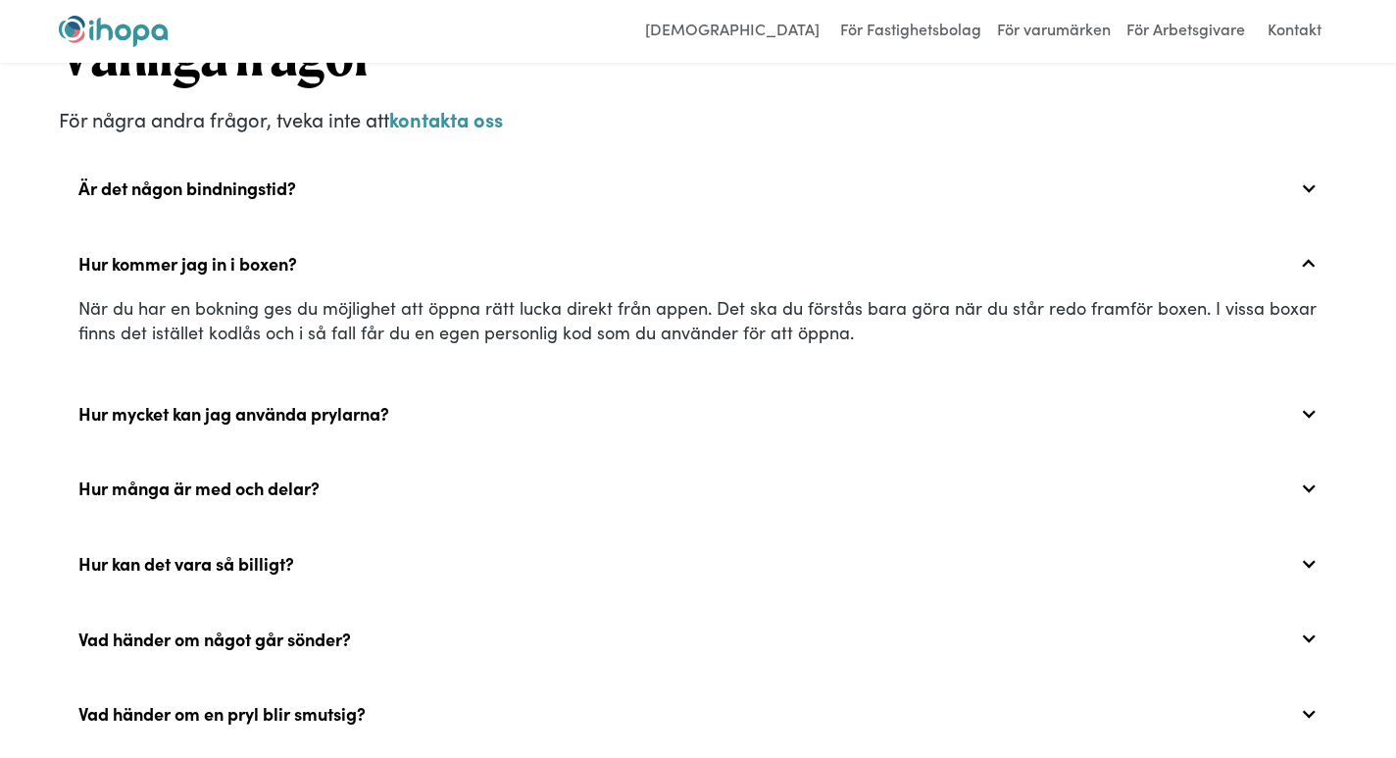
click at [288, 403] on div "Hur mycket kan jag använda prylarna?" at bounding box center [233, 414] width 311 height 22
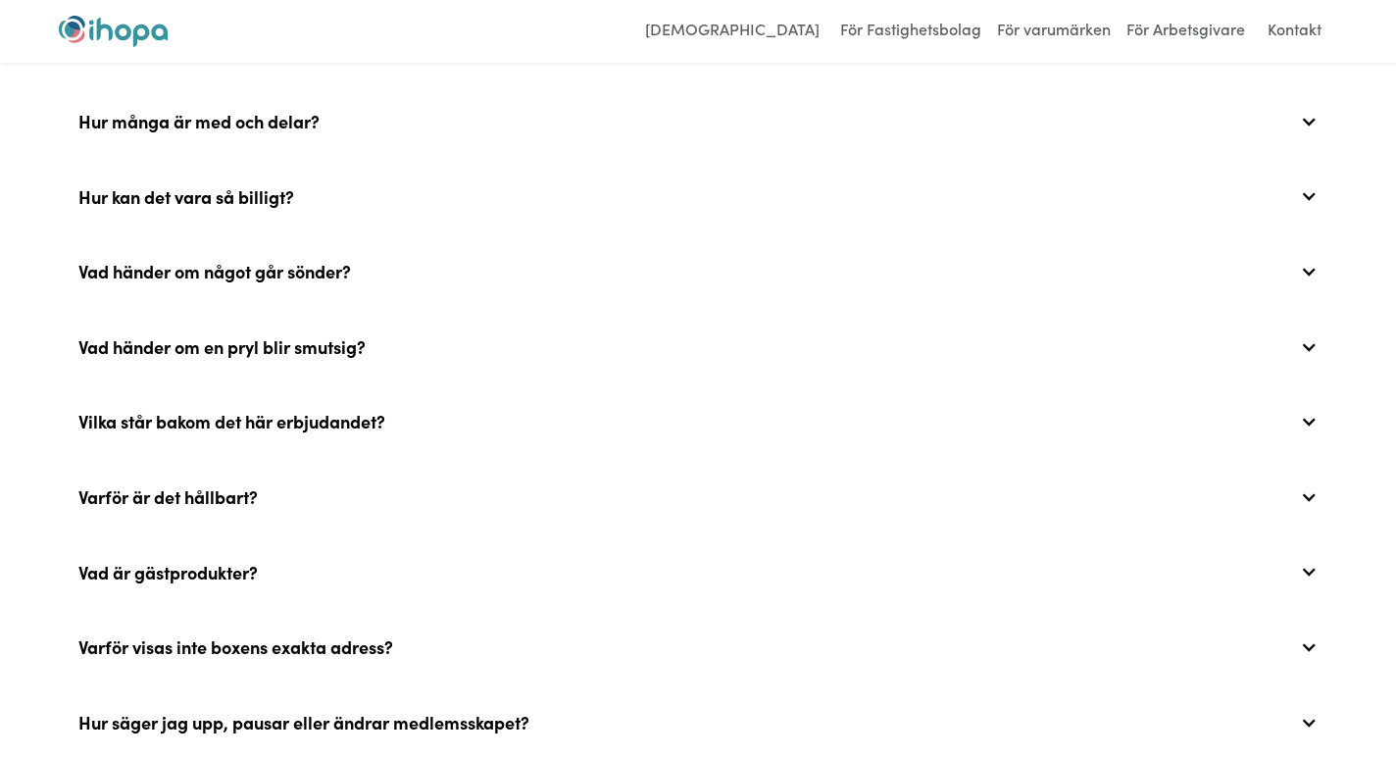
scroll to position [7223, 0]
click at [291, 188] on div "Hur kan det vara så billigt?" at bounding box center [698, 195] width 1278 height 63
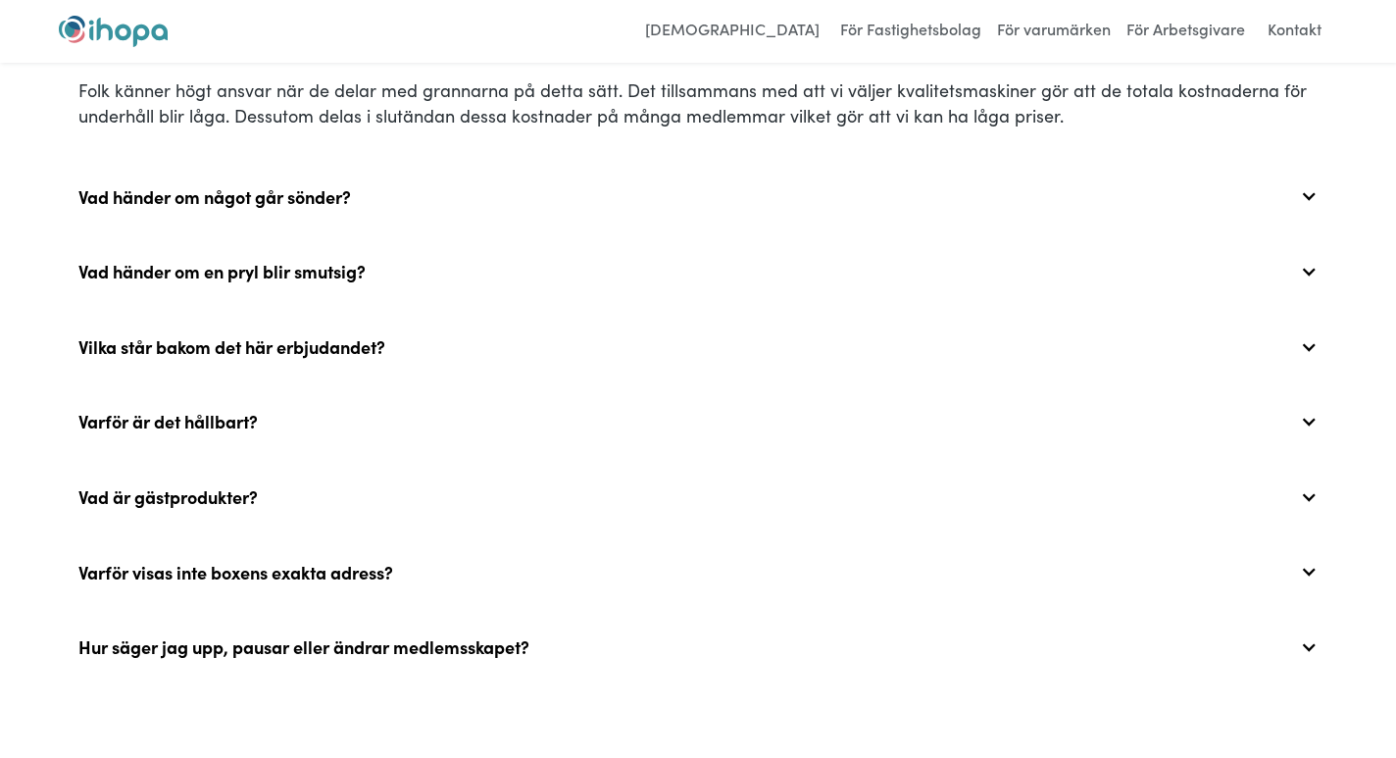
click at [294, 186] on div "Vad händer om något går sönder?" at bounding box center [214, 197] width 273 height 22
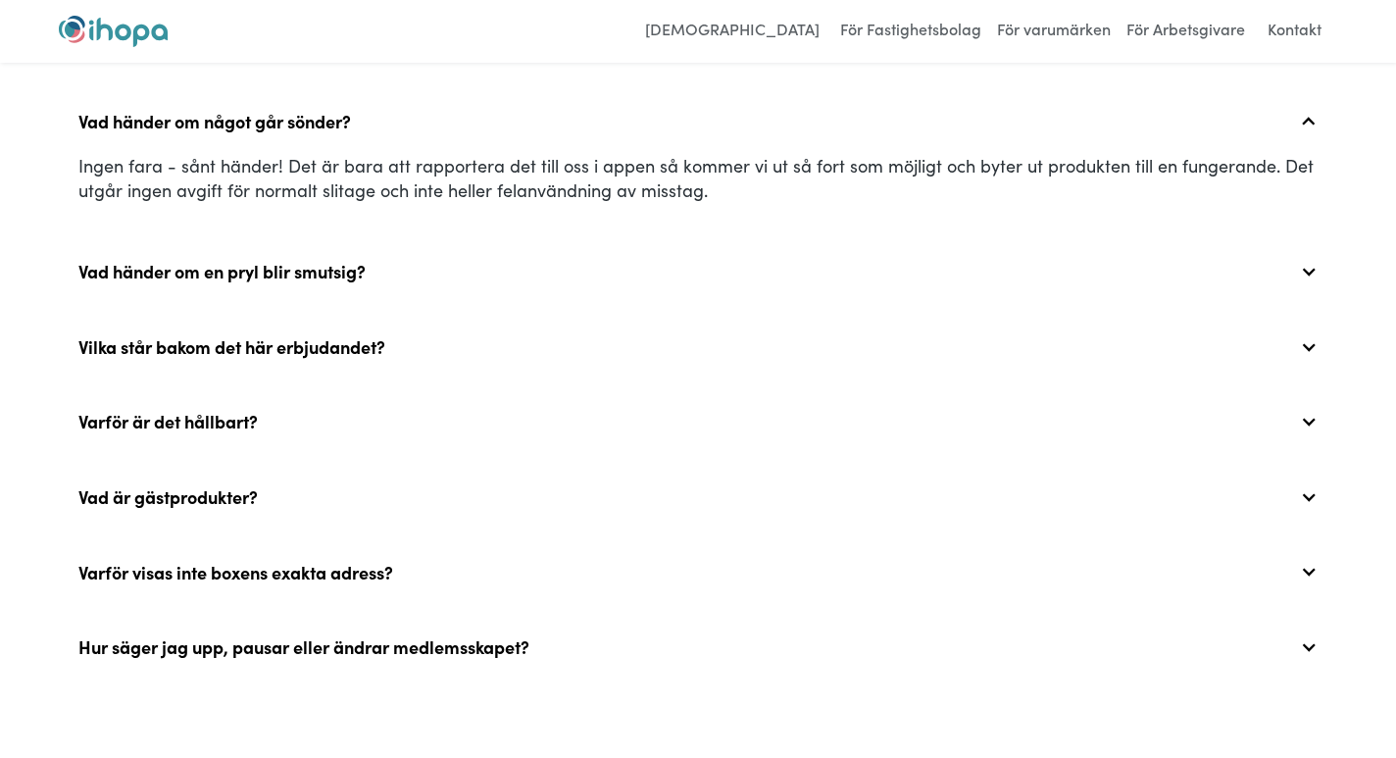
click at [263, 261] on div "Vad händer om en pryl blir smutsig?" at bounding box center [221, 272] width 287 height 22
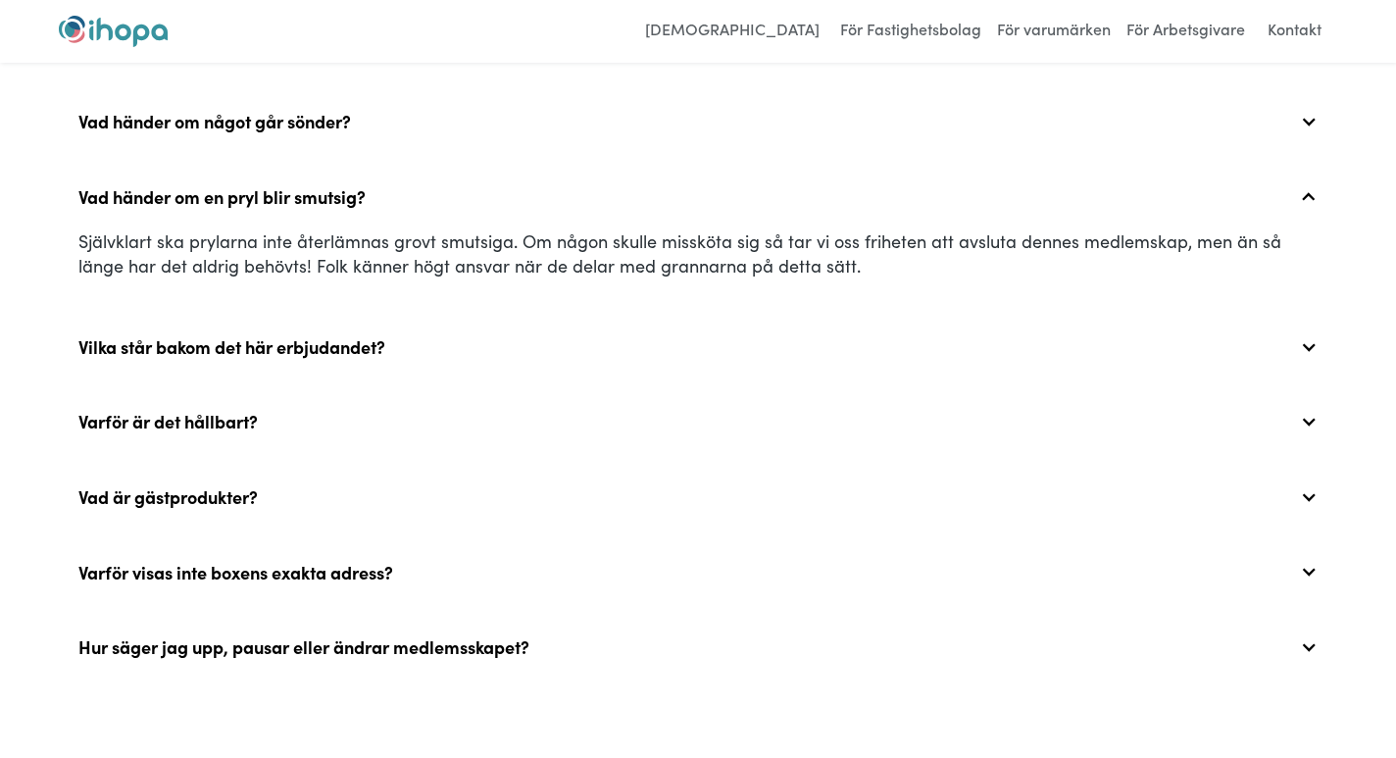
click at [277, 336] on div "Vilka står bakom det här erbjudandet?" at bounding box center [231, 347] width 307 height 22
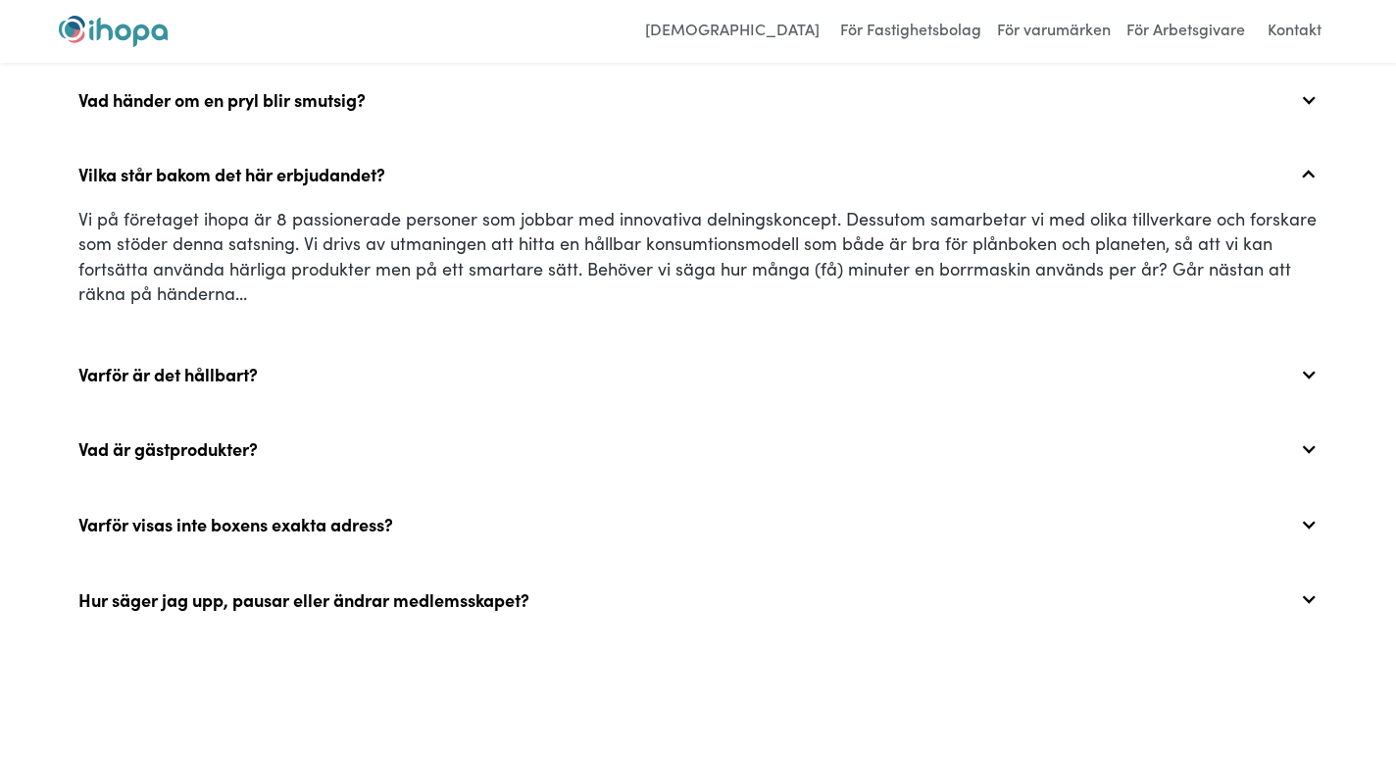
scroll to position [7327, 0]
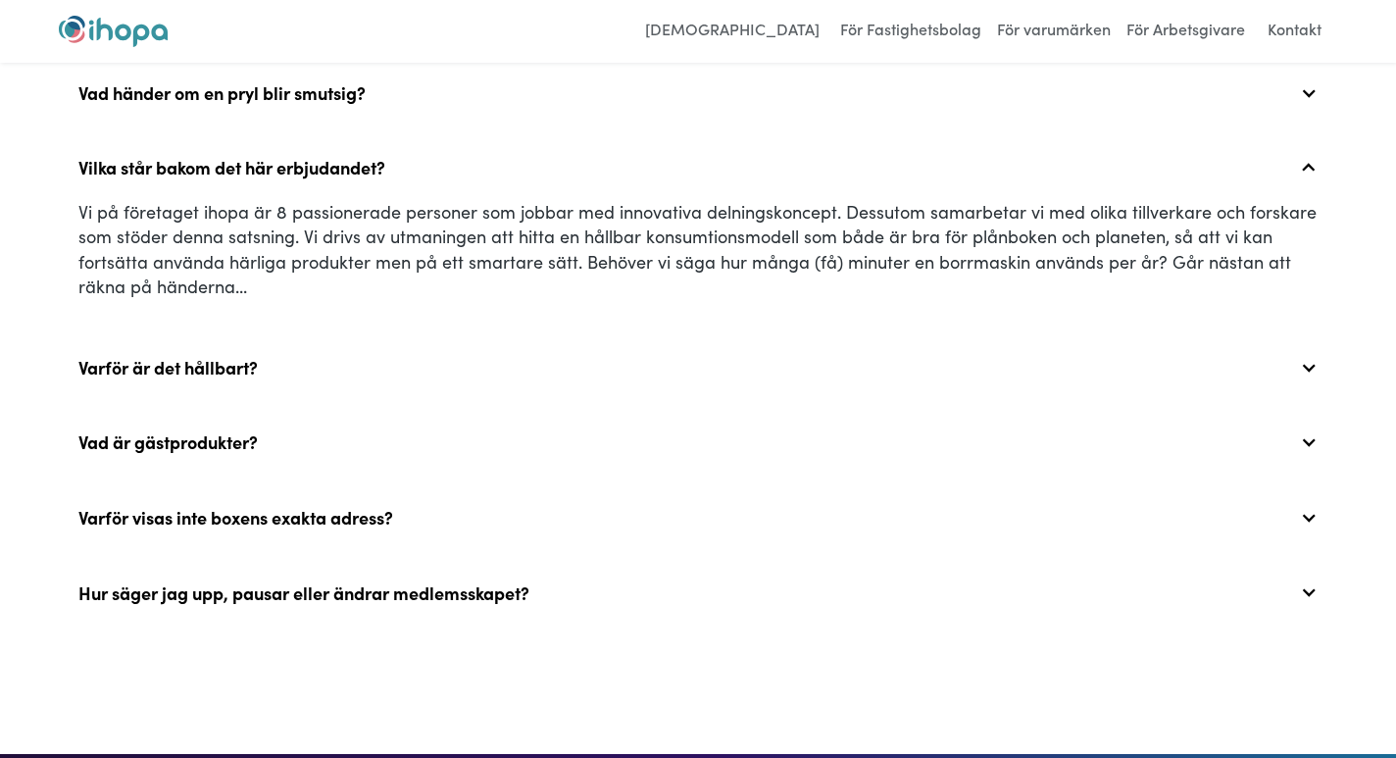
click at [277, 336] on div "Varför är det hållbart?" at bounding box center [698, 367] width 1278 height 63
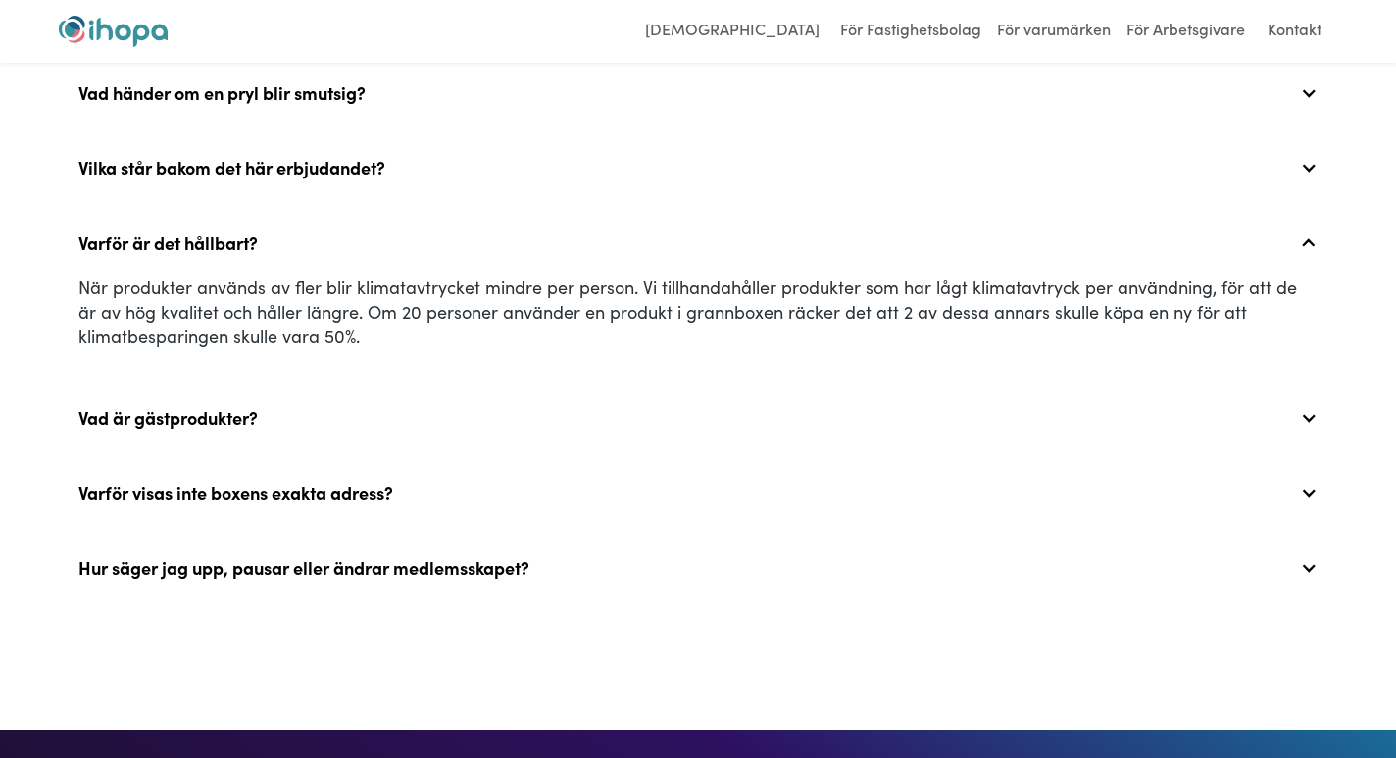
click at [263, 390] on div "Vad är gästprodukter?" at bounding box center [698, 417] width 1278 height 63
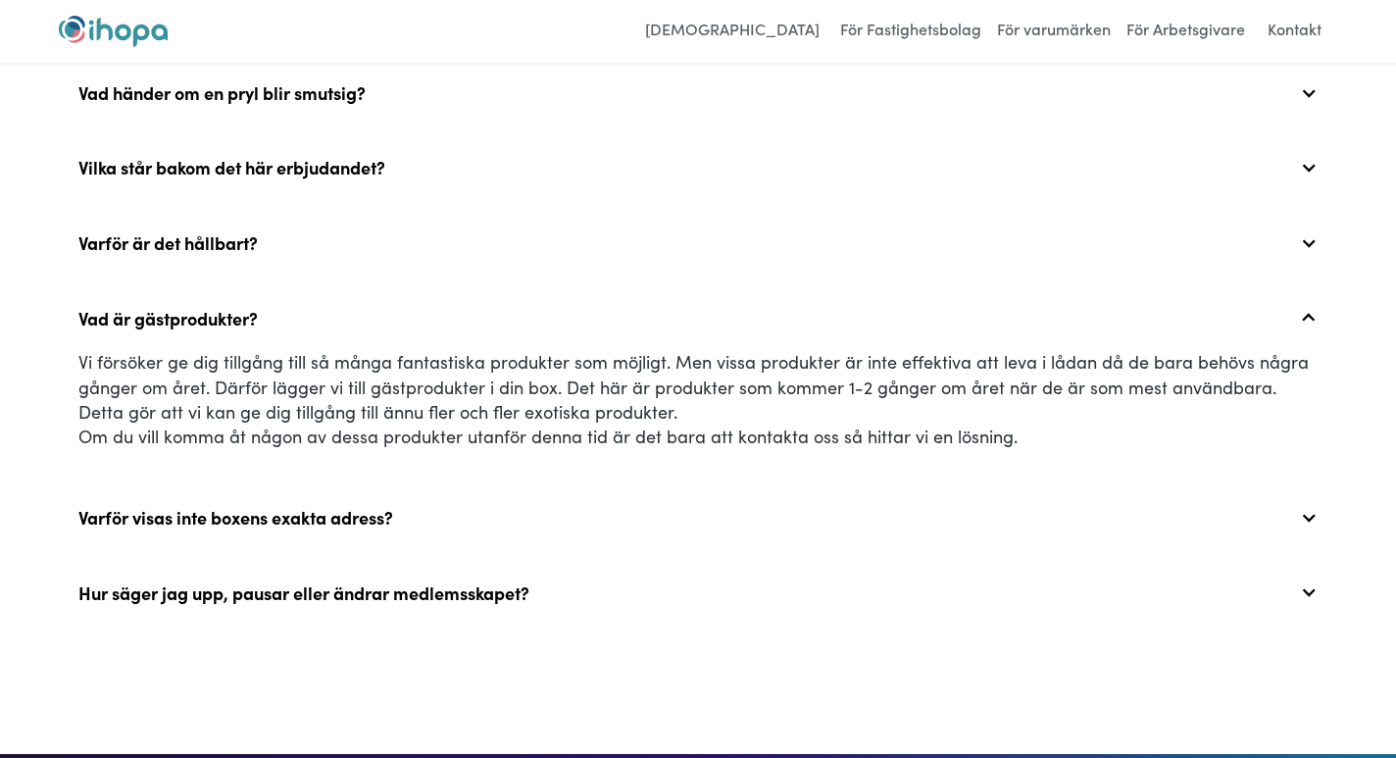
click at [264, 288] on div "Vad är gästprodukter?" at bounding box center [698, 317] width 1278 height 63
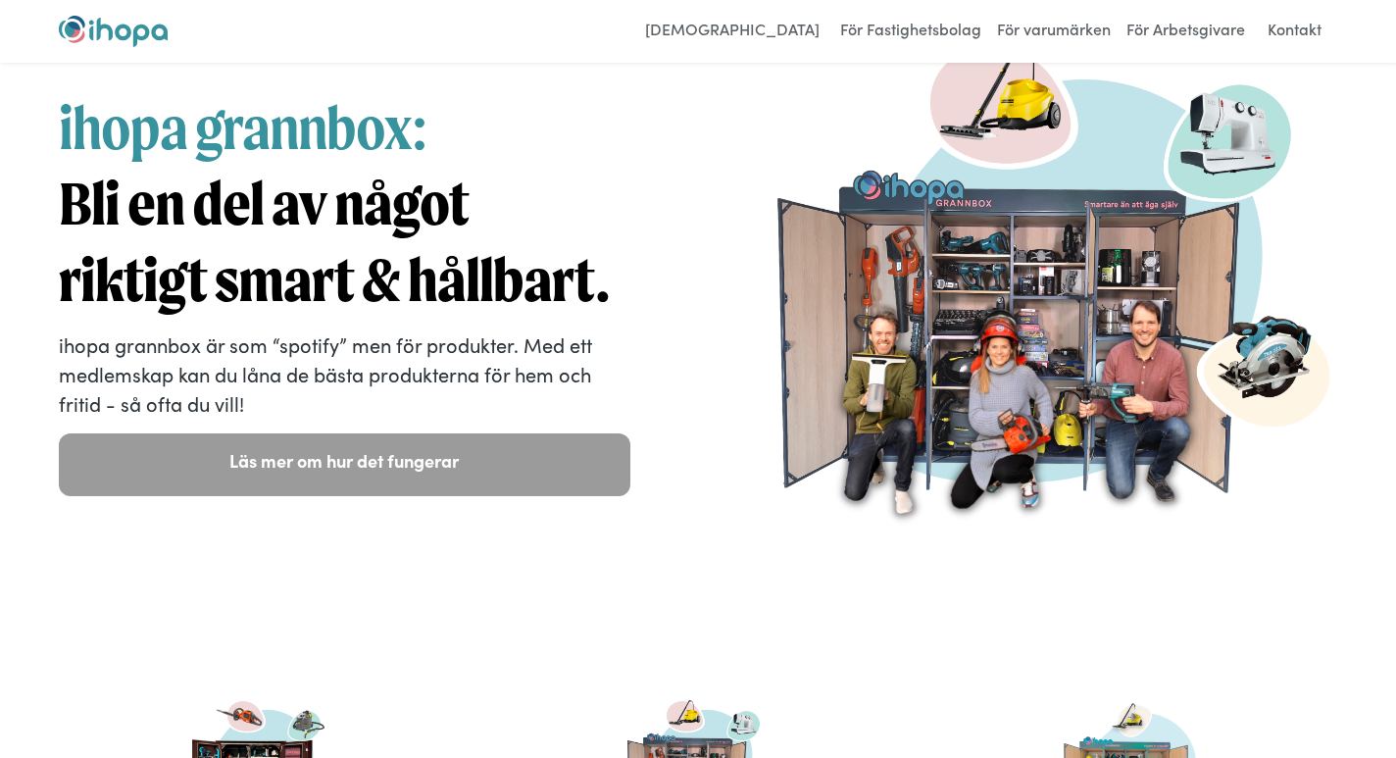
scroll to position [99, 0]
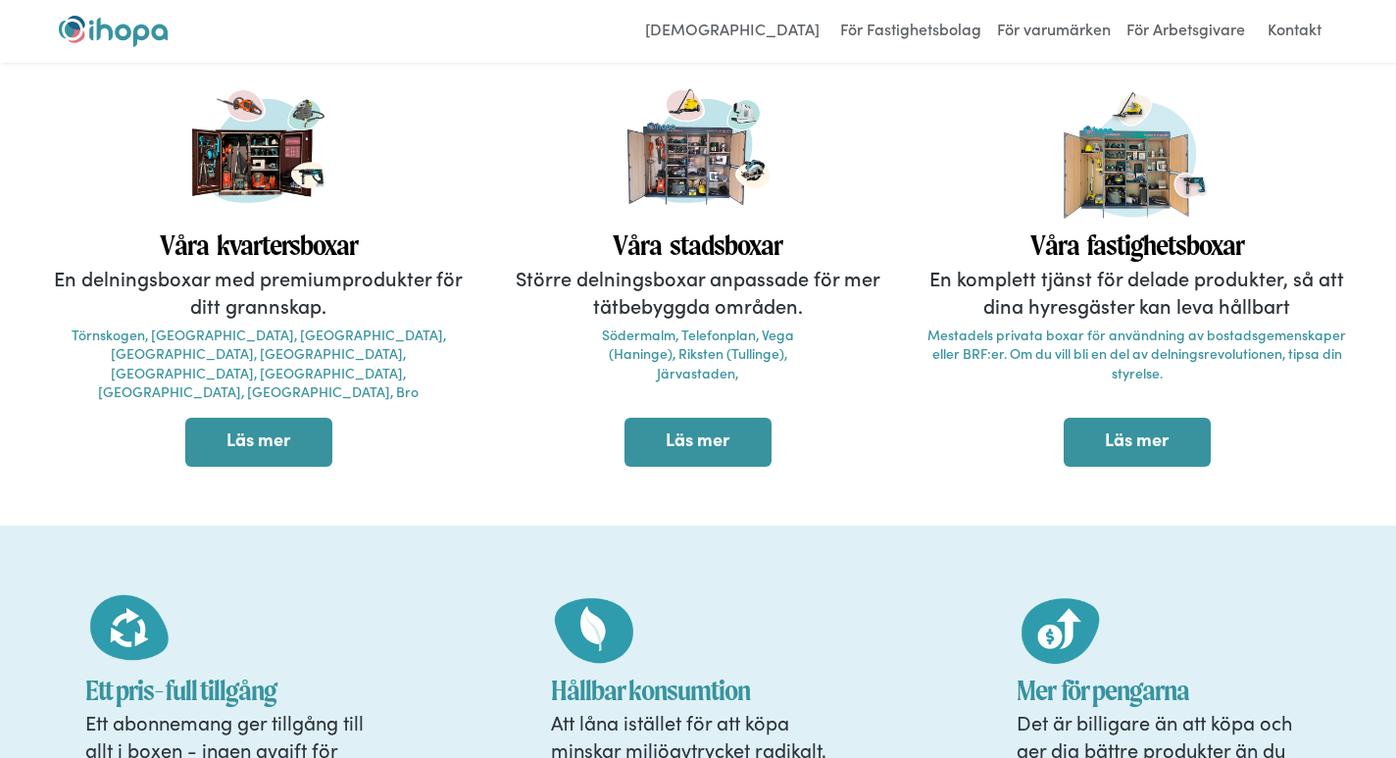
scroll to position [699, 0]
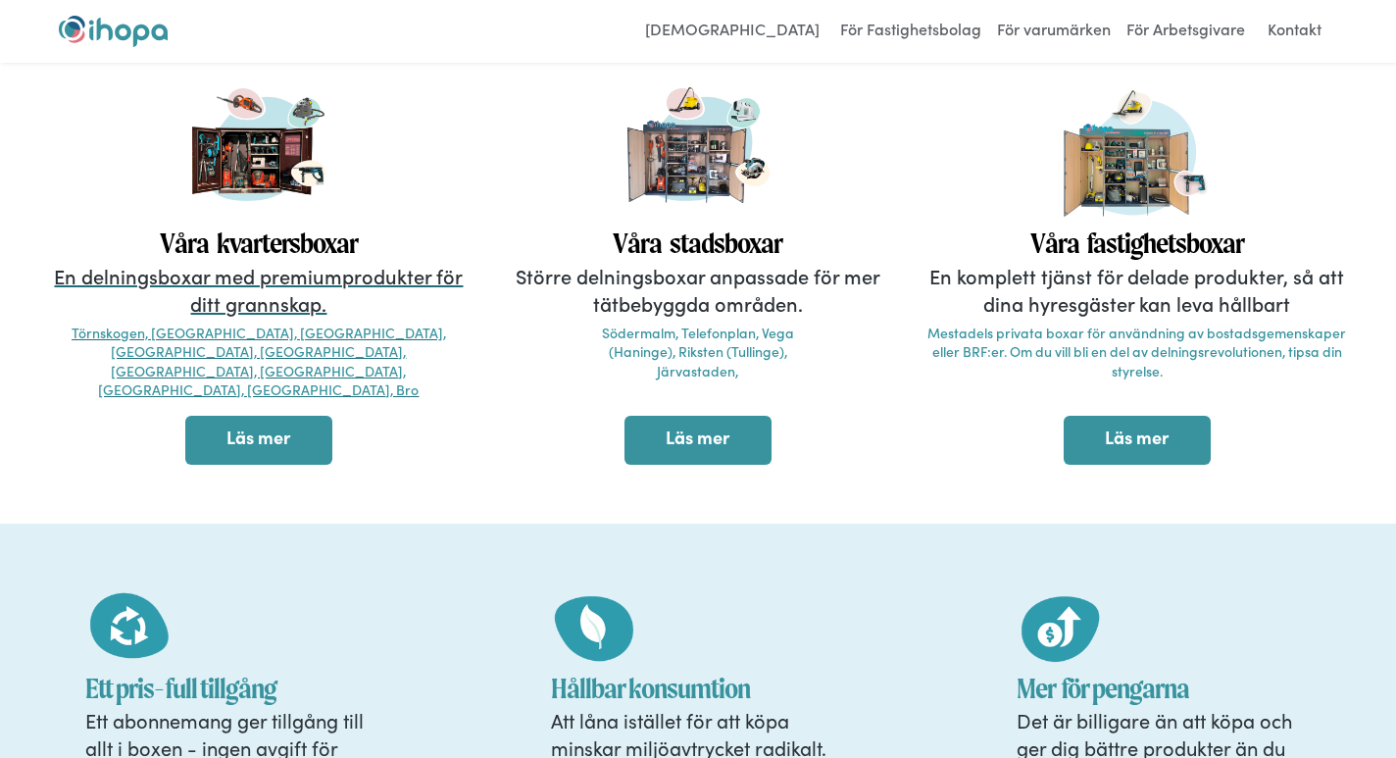
click at [363, 217] on div "Våra kvartersboxar En delningsboxar med premiumprodukter för ditt grannskap. Tö…" at bounding box center [259, 239] width 420 height 322
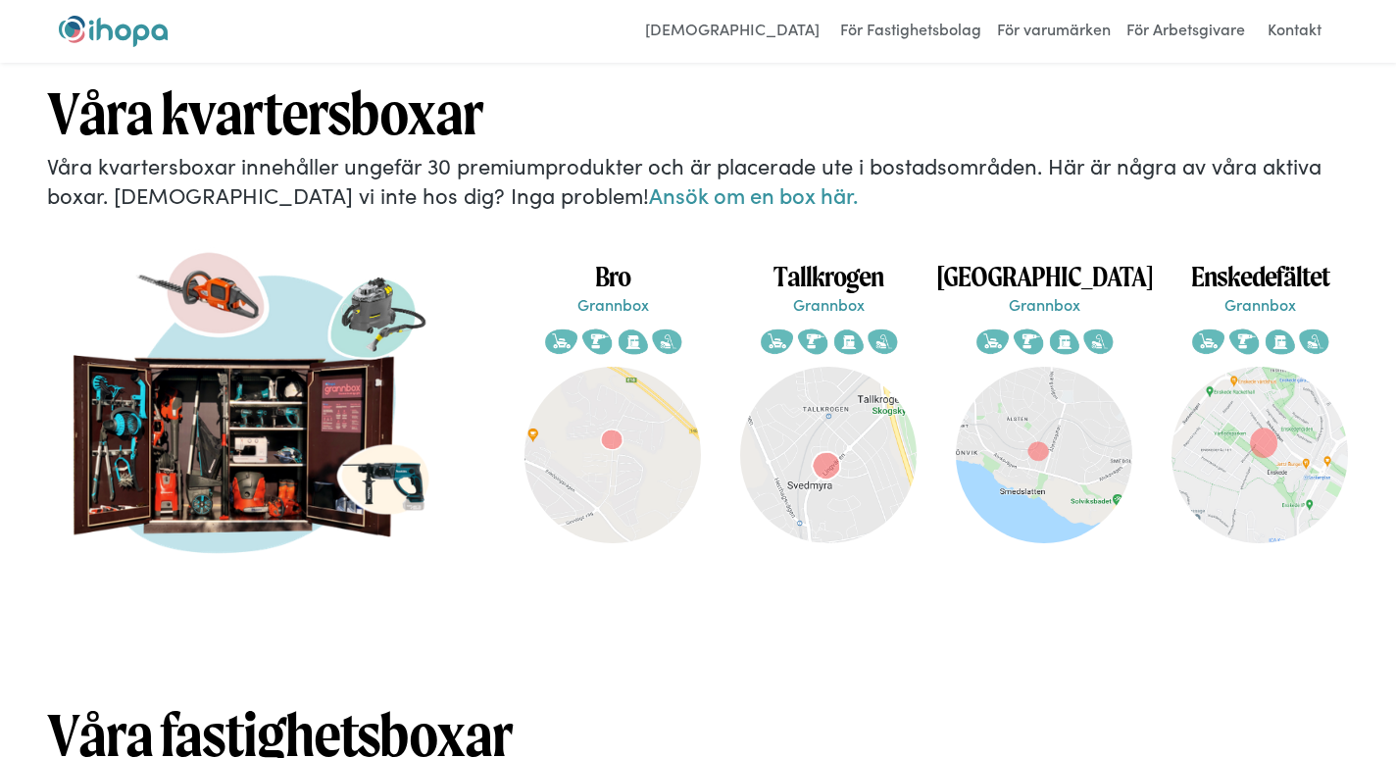
scroll to position [3710, 0]
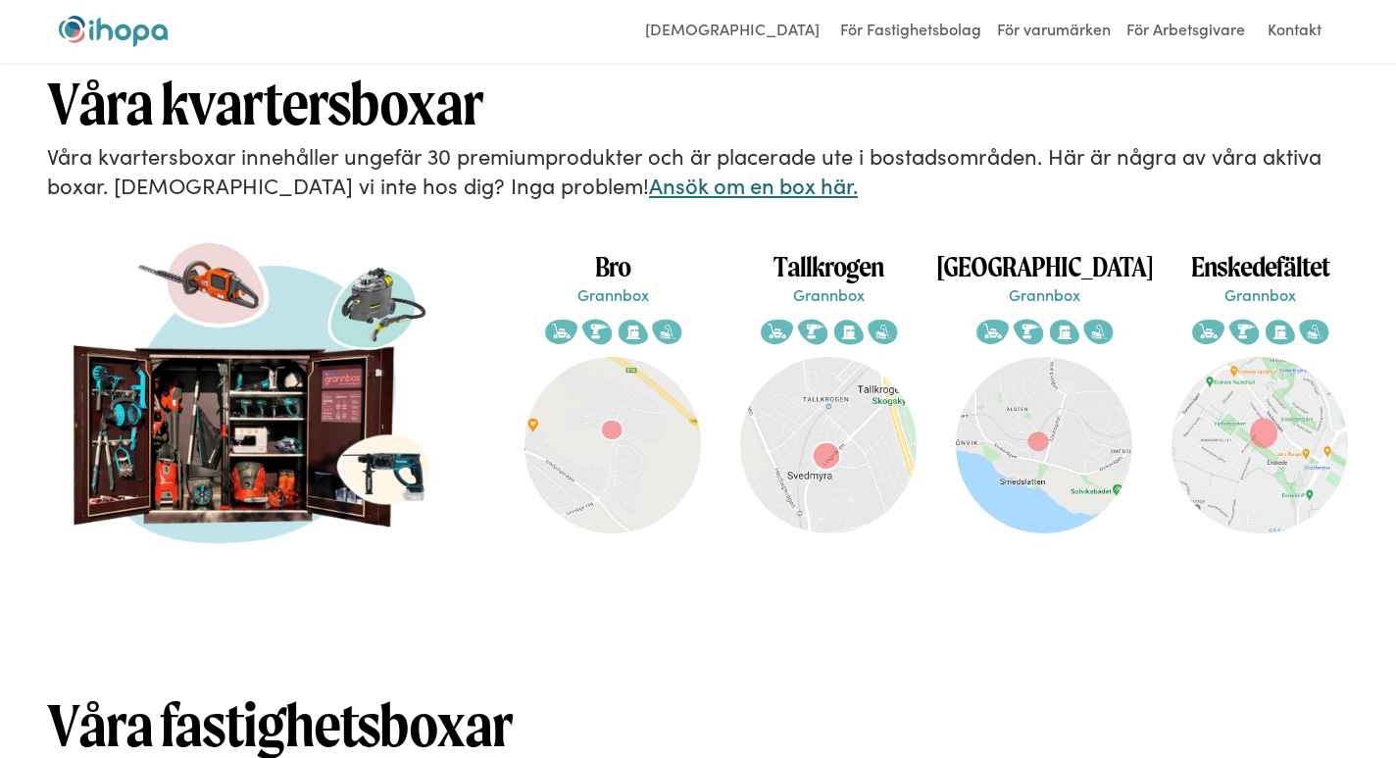
click at [649, 171] on link "Ansök om en box här." at bounding box center [753, 185] width 209 height 30
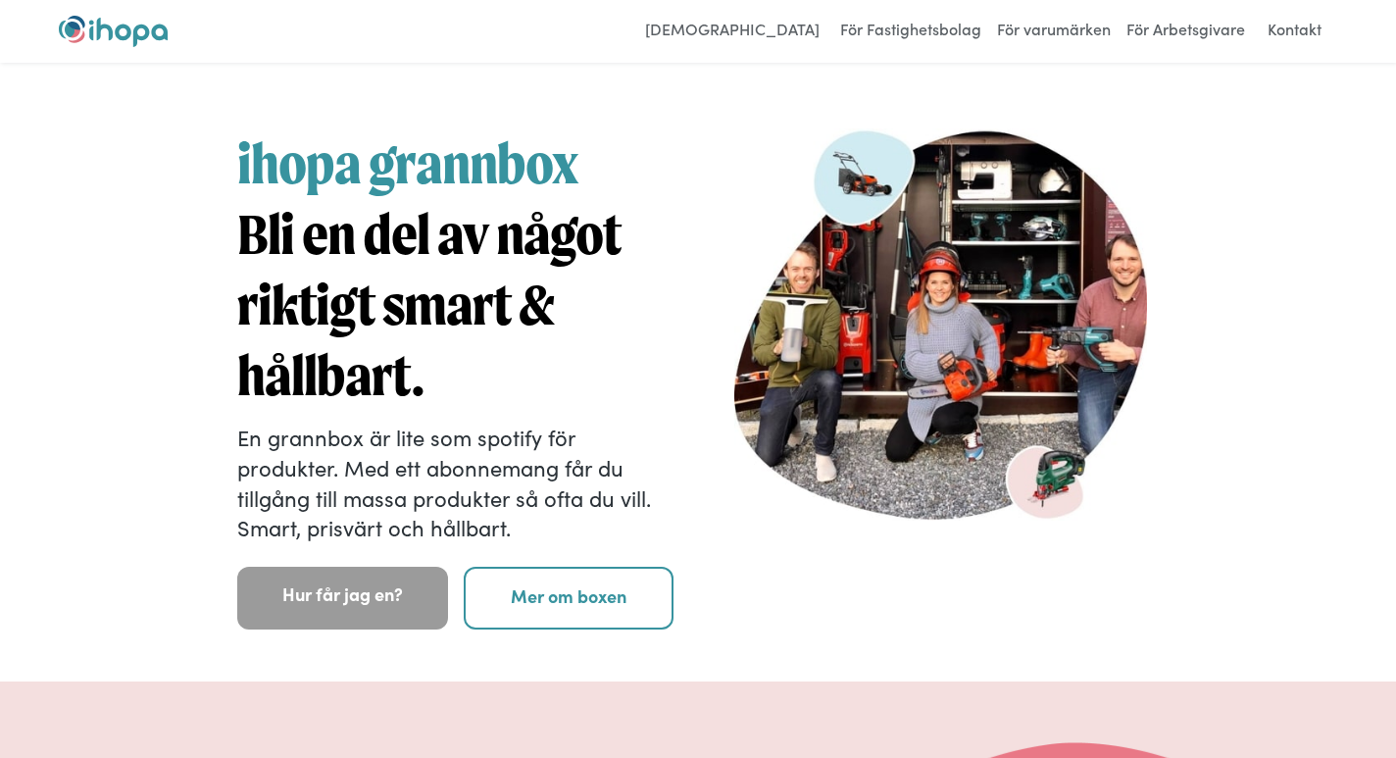
scroll to position [4, 0]
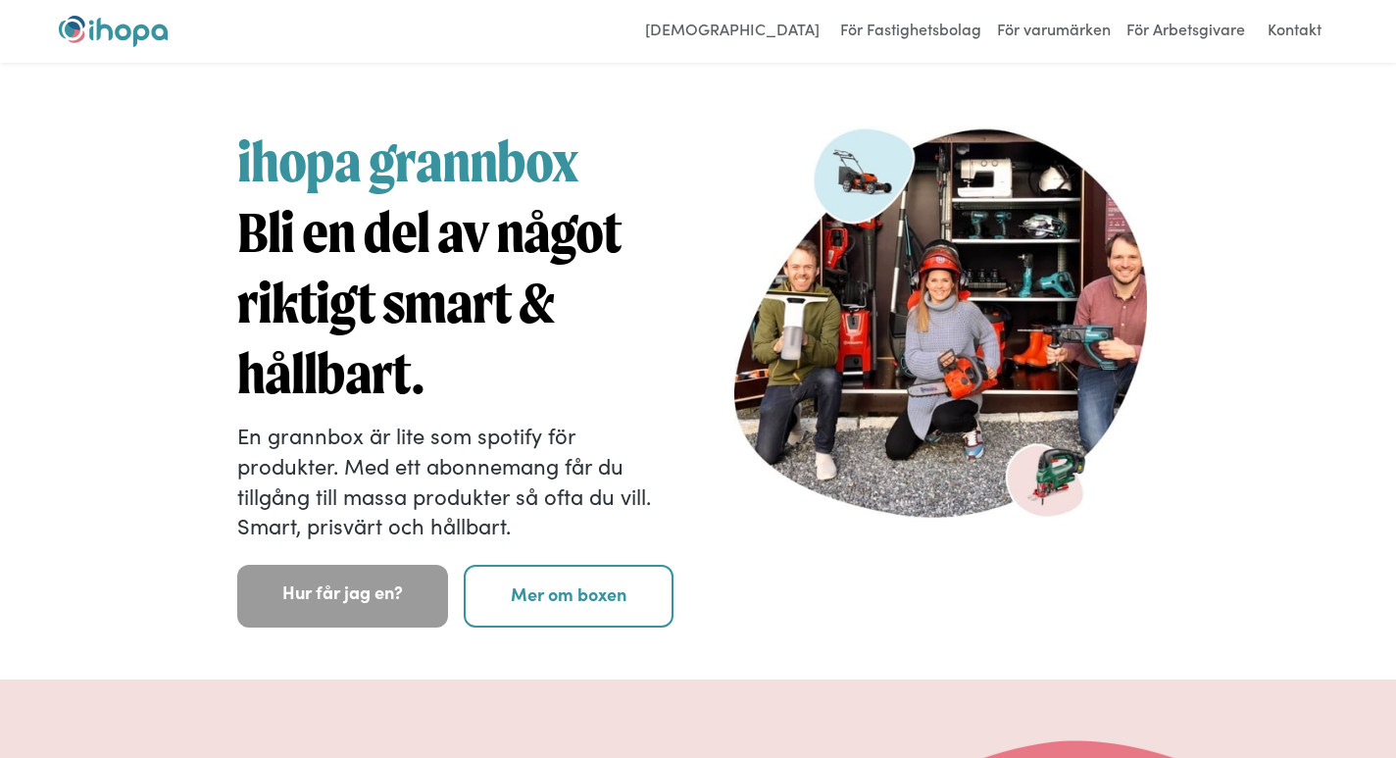
click at [149, 52] on div "För Användare För Fastighetsbolag För varumärken För Arbetsgivare Kontakt Login" at bounding box center [698, 31] width 1396 height 63
click at [141, 41] on img "home" at bounding box center [113, 31] width 109 height 31
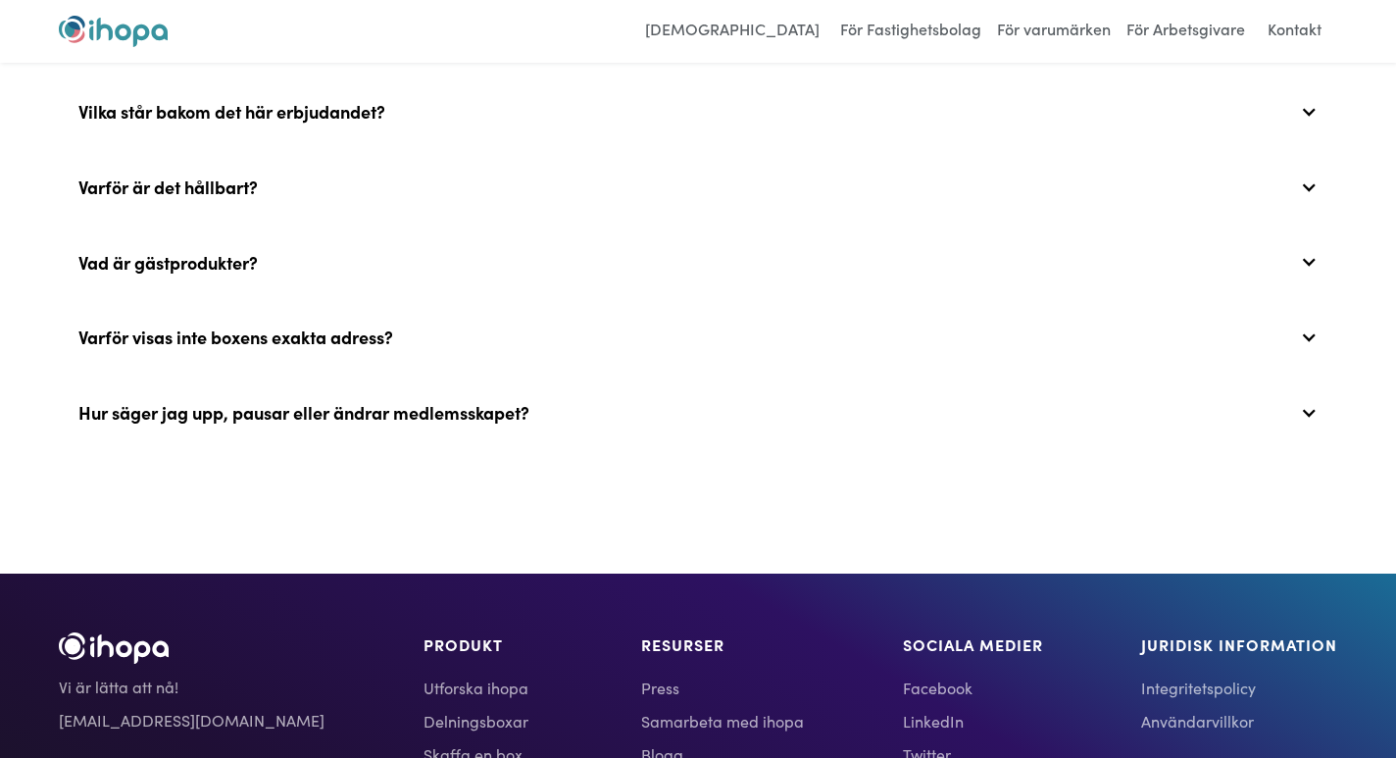
scroll to position [8247, 0]
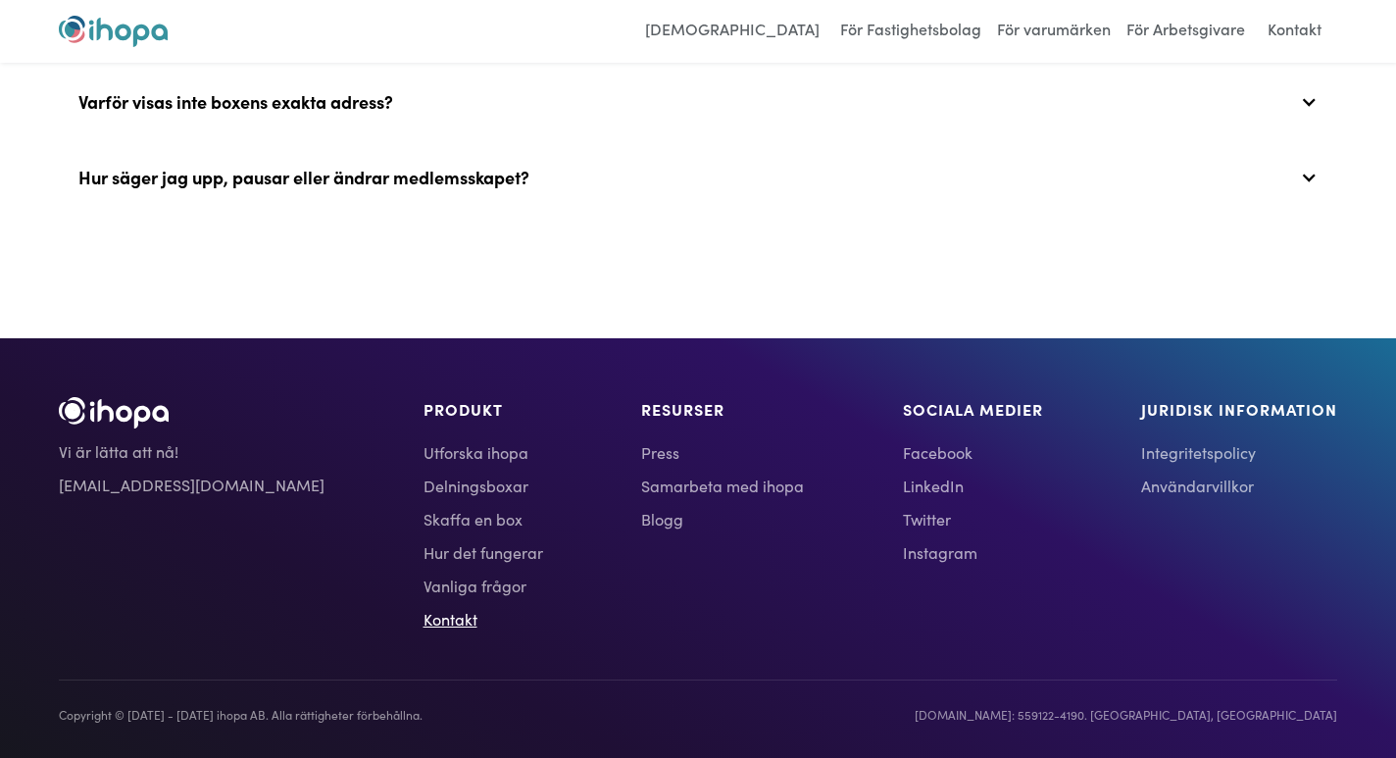
click at [424, 611] on link "Kontakt" at bounding box center [484, 619] width 120 height 24
click at [477, 191] on div "Hur säger jag upp, pausar eller ändrar medlemsskapet?" at bounding box center [698, 177] width 1278 height 63
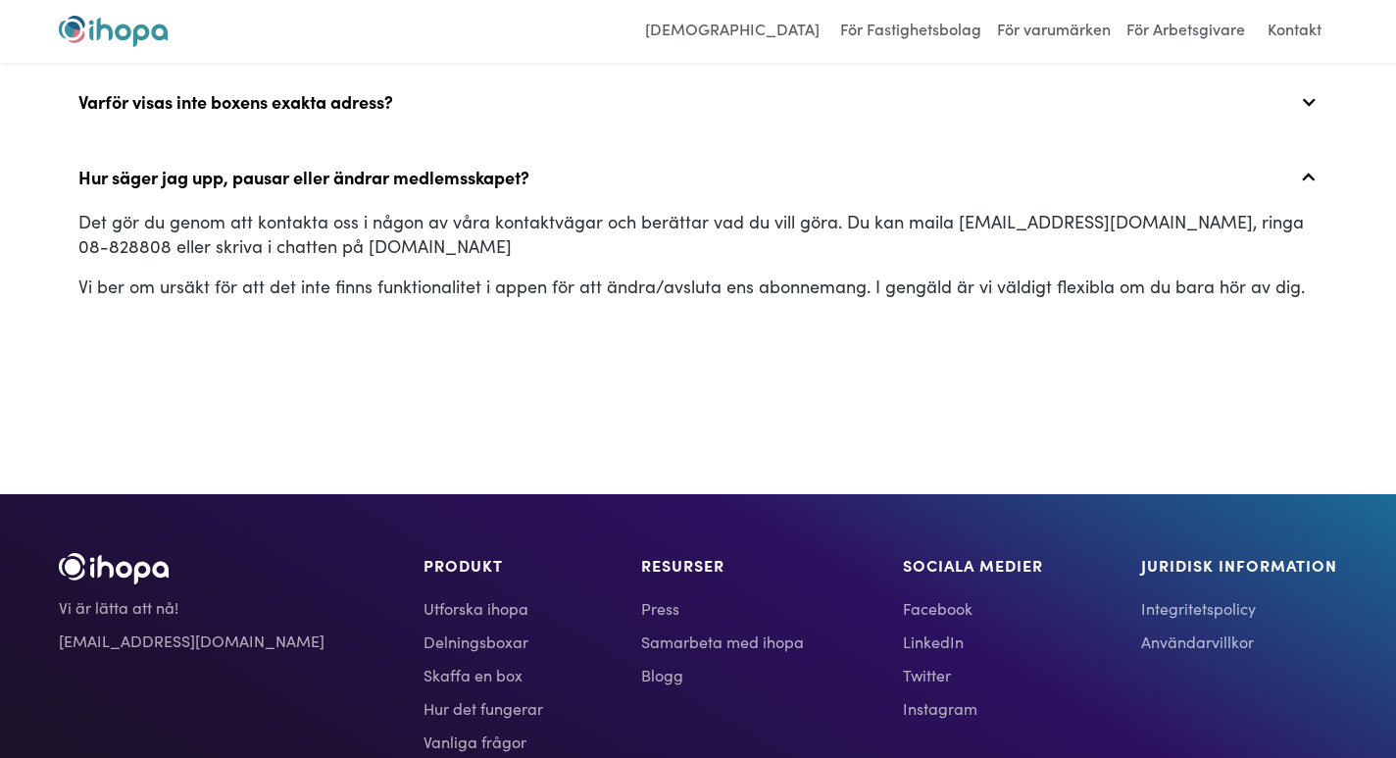
click at [154, 25] on img "home" at bounding box center [113, 31] width 109 height 31
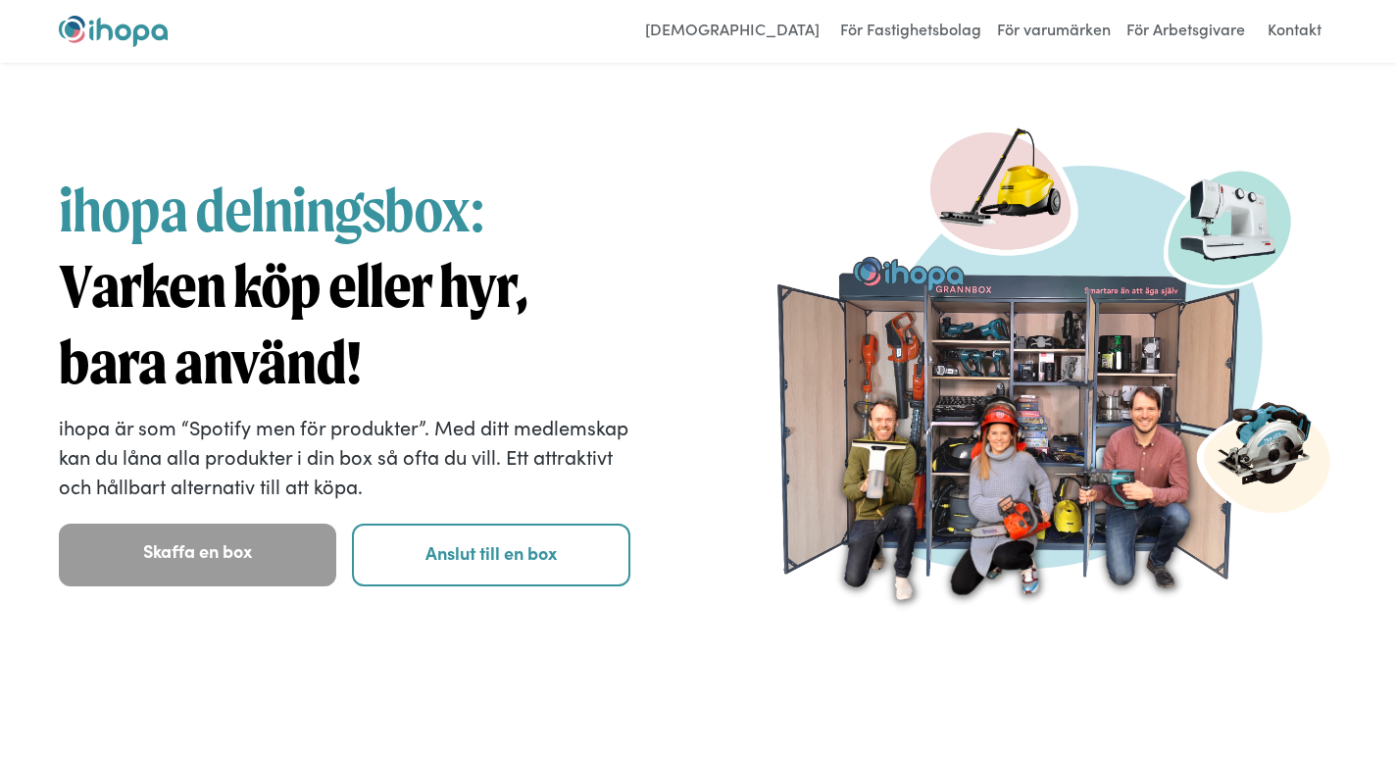
click at [1185, 14] on div "För Användare För Fastighetsbolag För varumärken För Arbetsgivare Kontakt Login" at bounding box center [698, 31] width 1396 height 63
click at [1181, 29] on link "För Arbetsgivare" at bounding box center [1186, 31] width 128 height 31
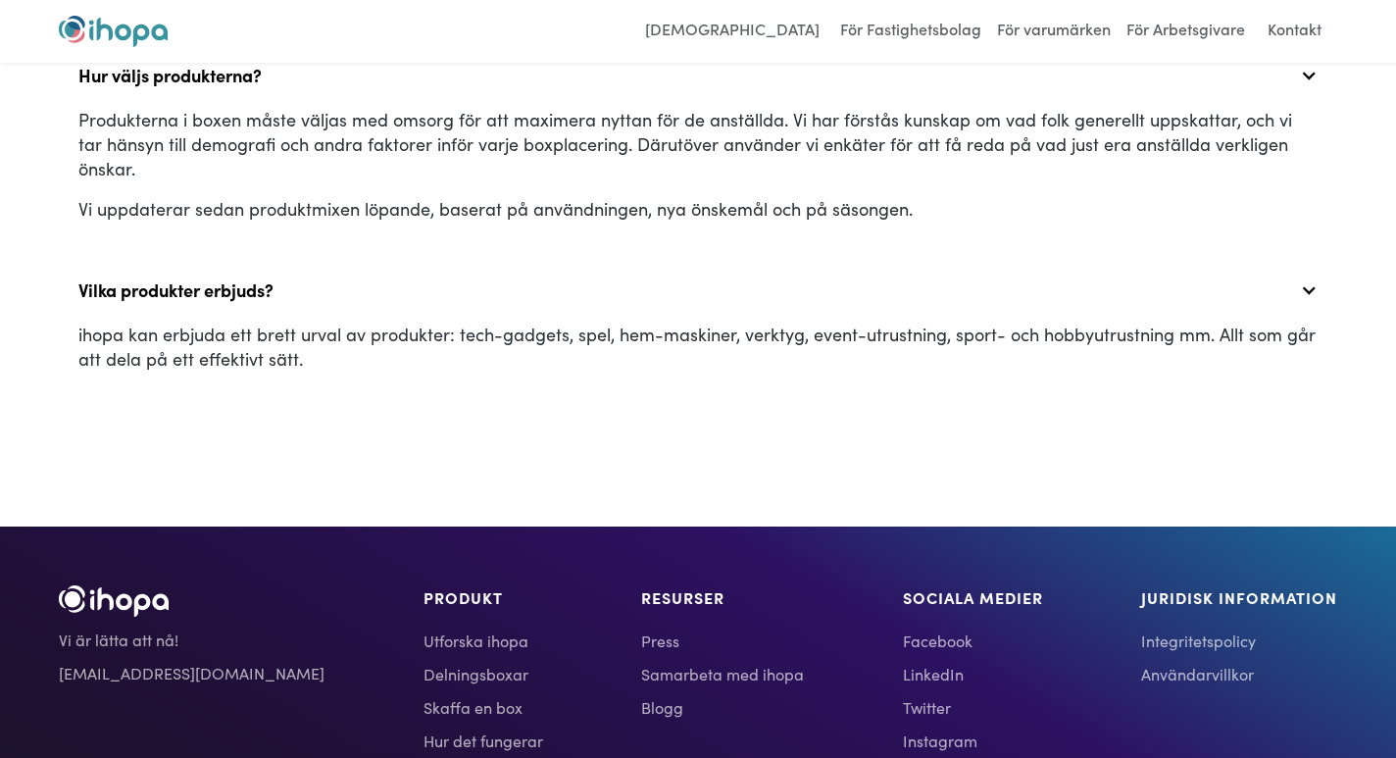
scroll to position [5508, 0]
